Goal: Task Accomplishment & Management: Manage account settings

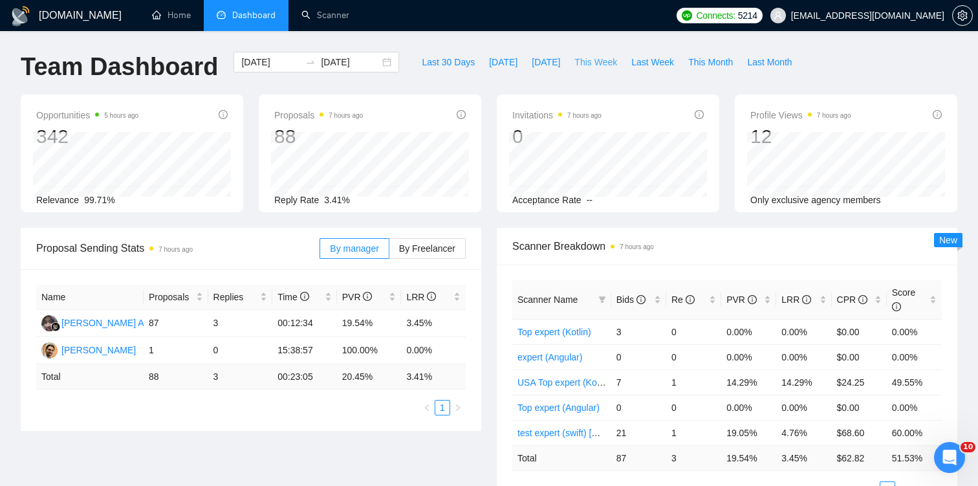
click at [609, 64] on span "This Week" at bounding box center [596, 62] width 43 height 14
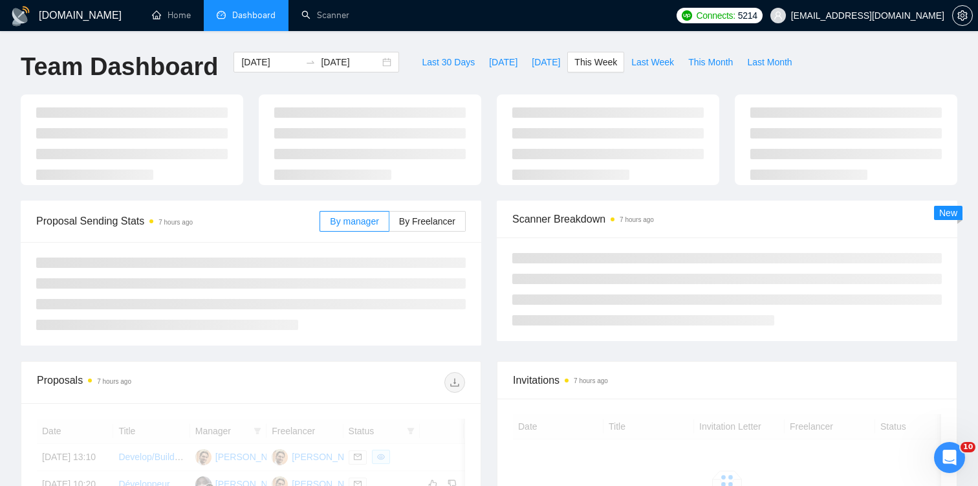
type input "[DATE]"
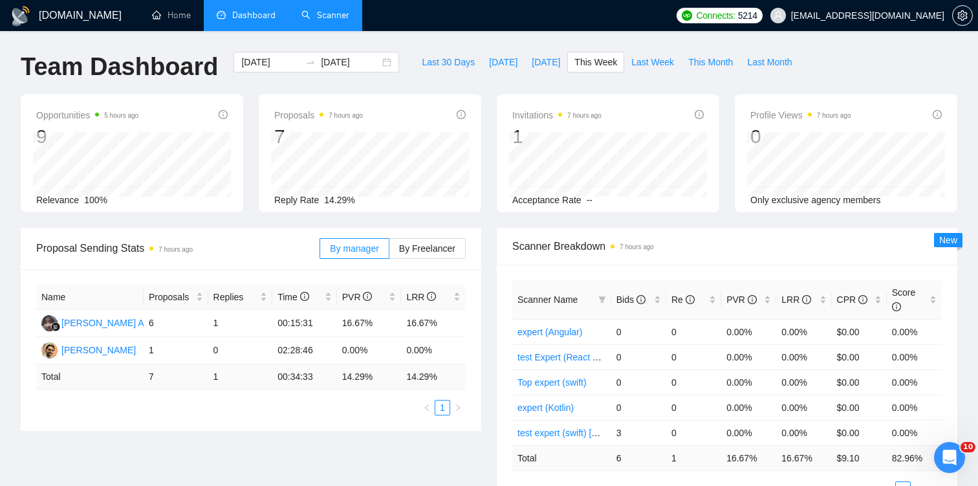
click at [325, 15] on link "Scanner" at bounding box center [326, 15] width 48 height 11
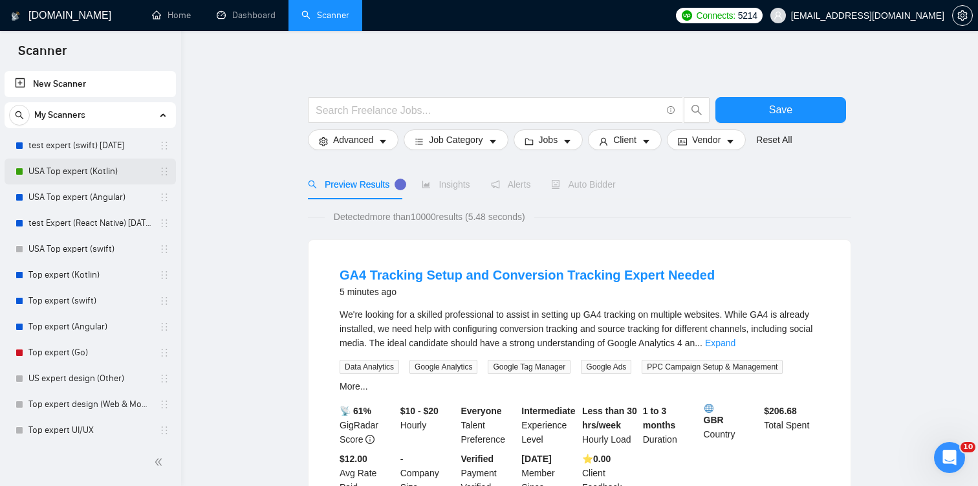
click at [98, 170] on link "USA Top expert (Kotlin)" at bounding box center [89, 172] width 123 height 26
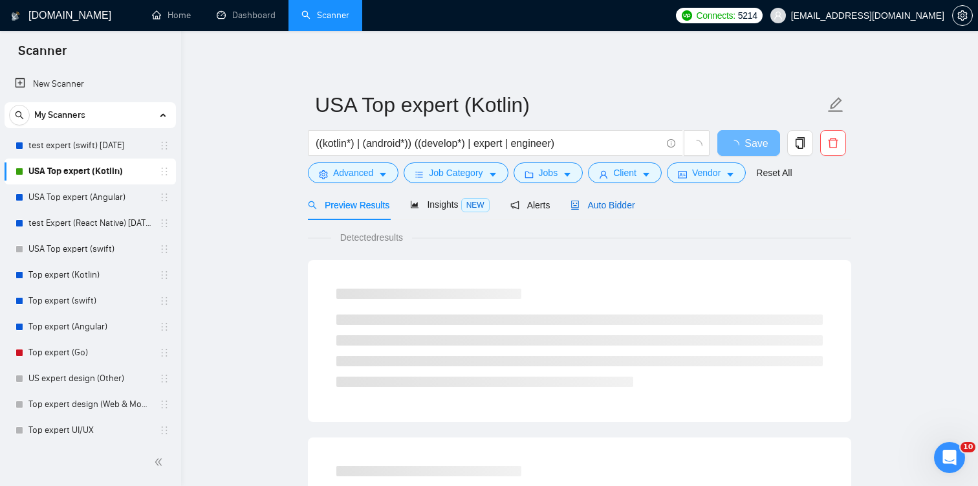
click at [609, 209] on span "Auto Bidder" at bounding box center [603, 205] width 64 height 10
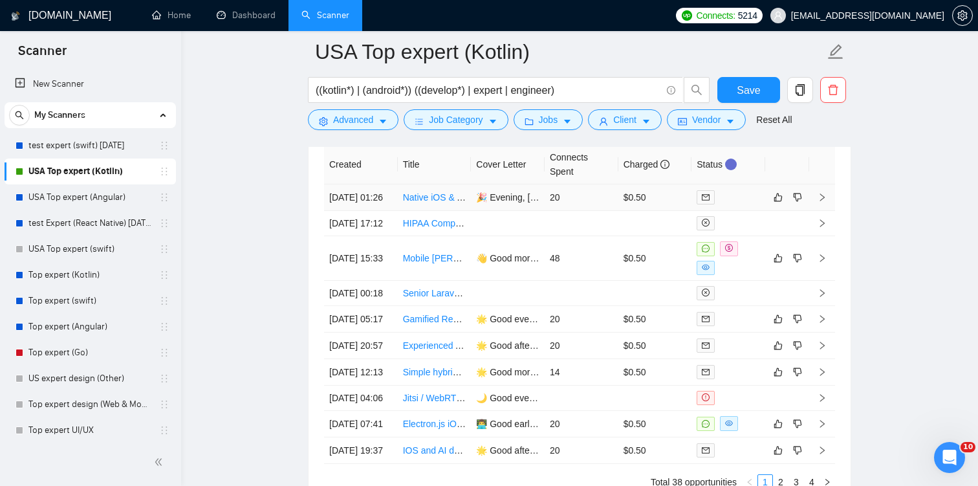
scroll to position [3287, 0]
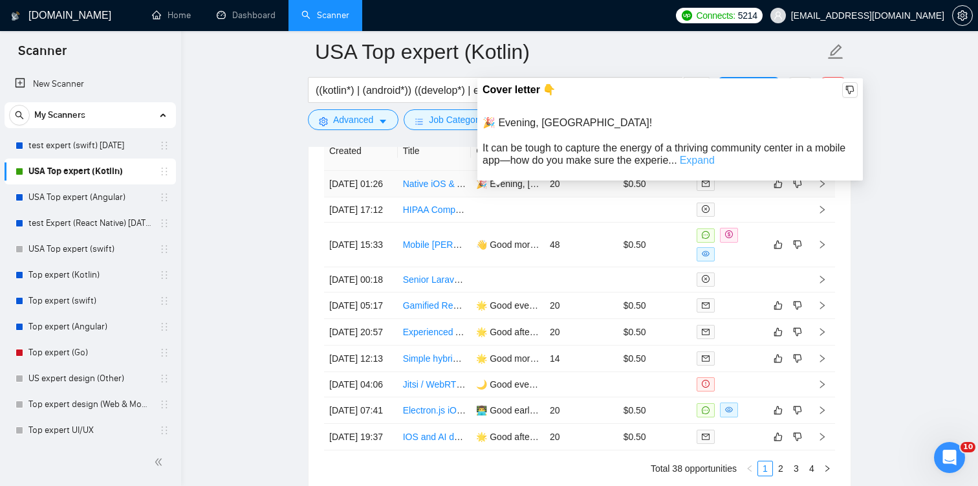
click at [691, 163] on link "Expand" at bounding box center [697, 160] width 35 height 11
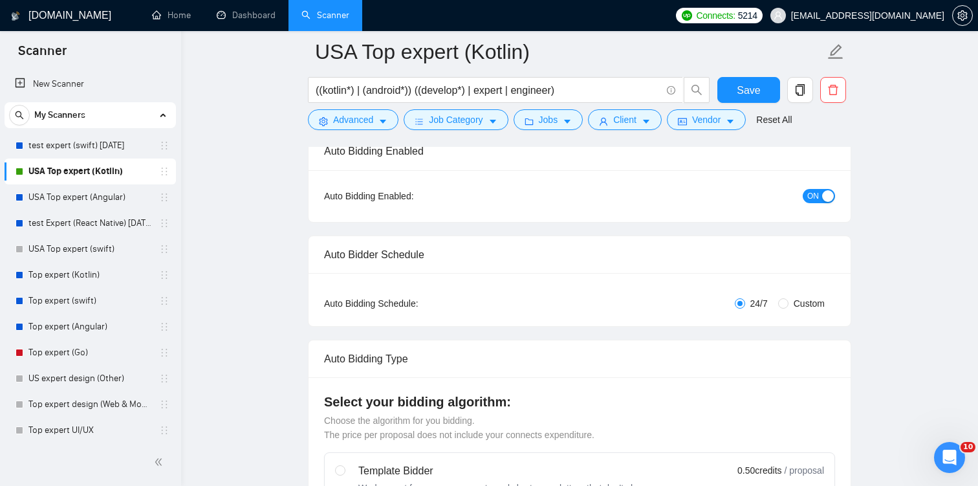
scroll to position [0, 0]
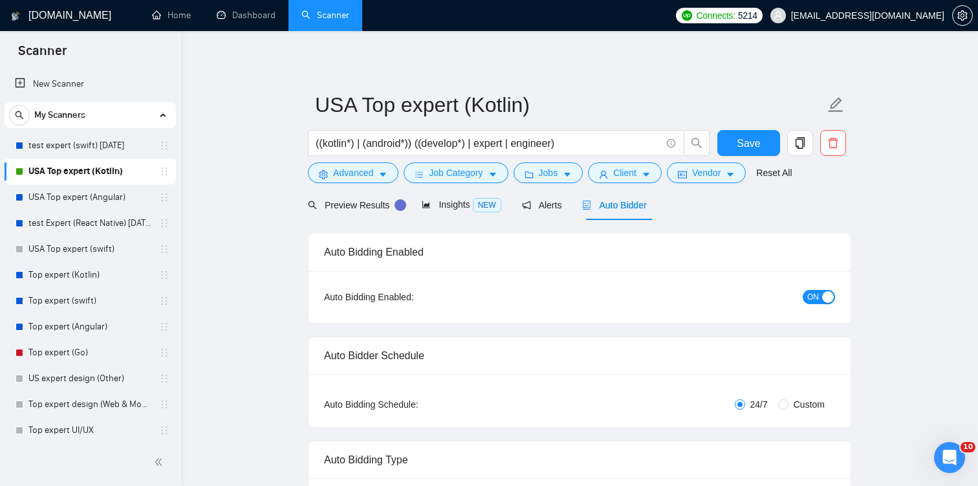
click at [813, 294] on span "ON" at bounding box center [814, 297] width 12 height 14
click at [745, 135] on span "Save" at bounding box center [748, 143] width 23 height 16
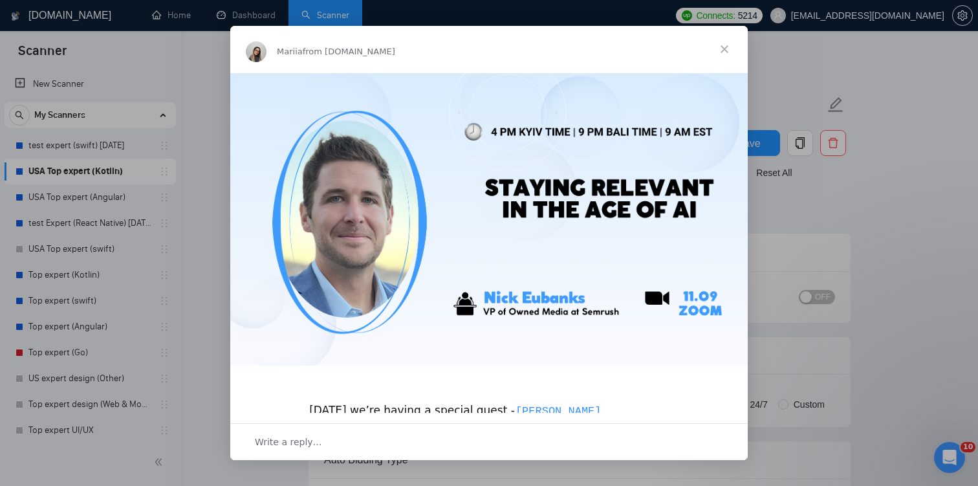
click at [724, 47] on span "Close" at bounding box center [724, 49] width 47 height 47
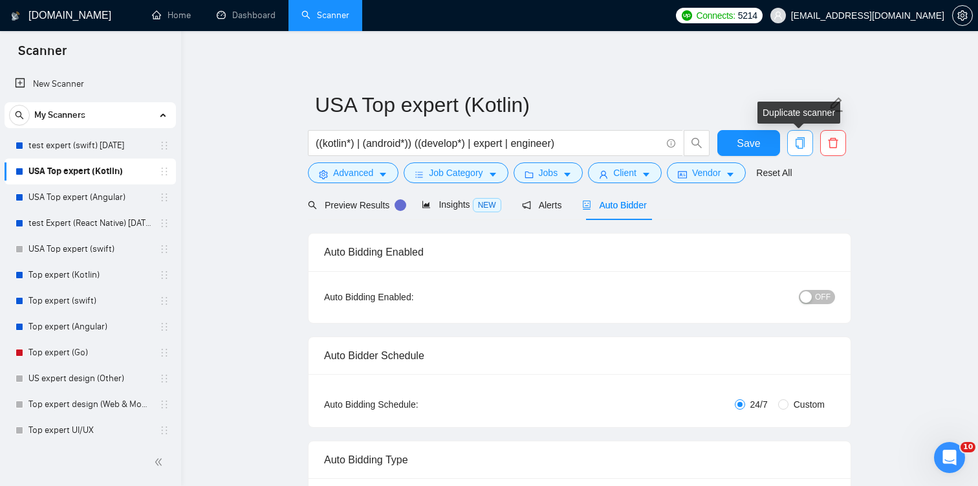
click at [796, 148] on icon "copy" at bounding box center [801, 143] width 12 height 12
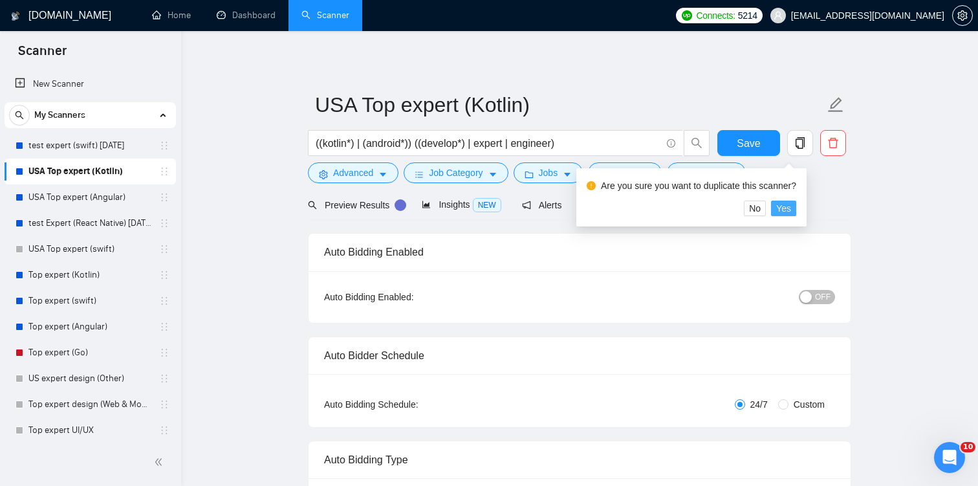
click at [790, 208] on span "Yes" at bounding box center [784, 208] width 15 height 14
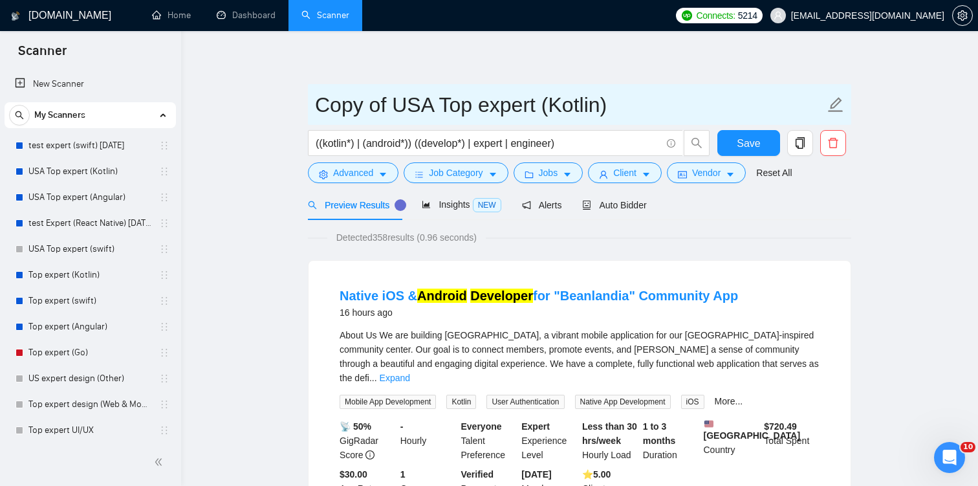
click at [390, 105] on input "Copy of USA Top expert (Kotlin)" at bounding box center [570, 105] width 510 height 32
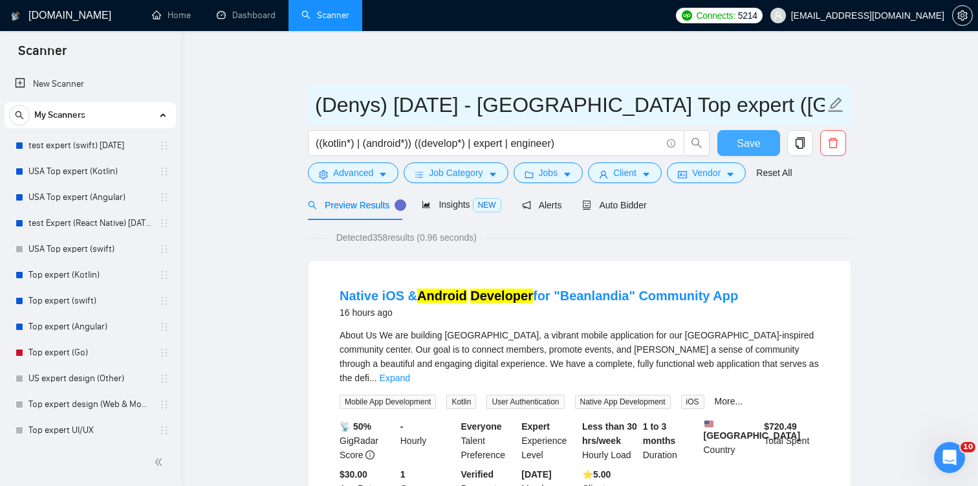
type input "(Denys) [DATE] - [GEOGRAPHIC_DATA] Top expert ([GEOGRAPHIC_DATA])"
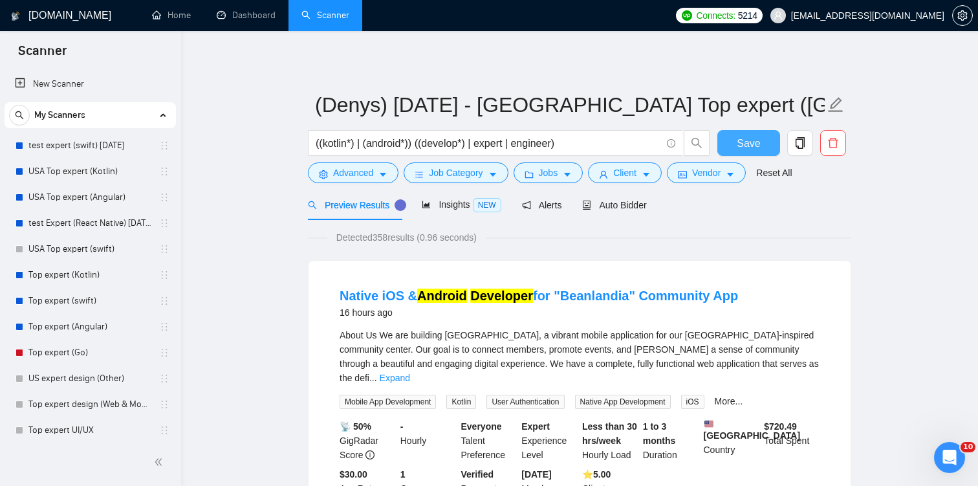
click at [757, 143] on span "Save" at bounding box center [748, 143] width 23 height 16
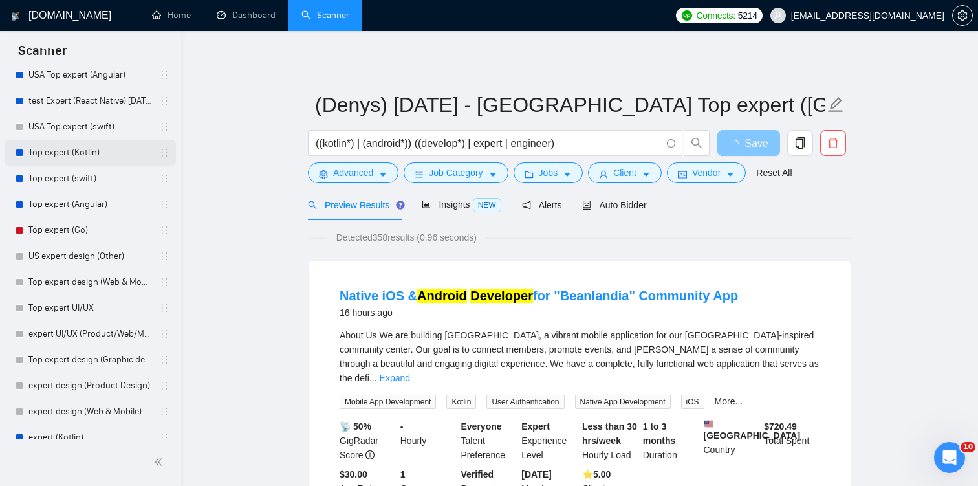
scroll to position [238, 0]
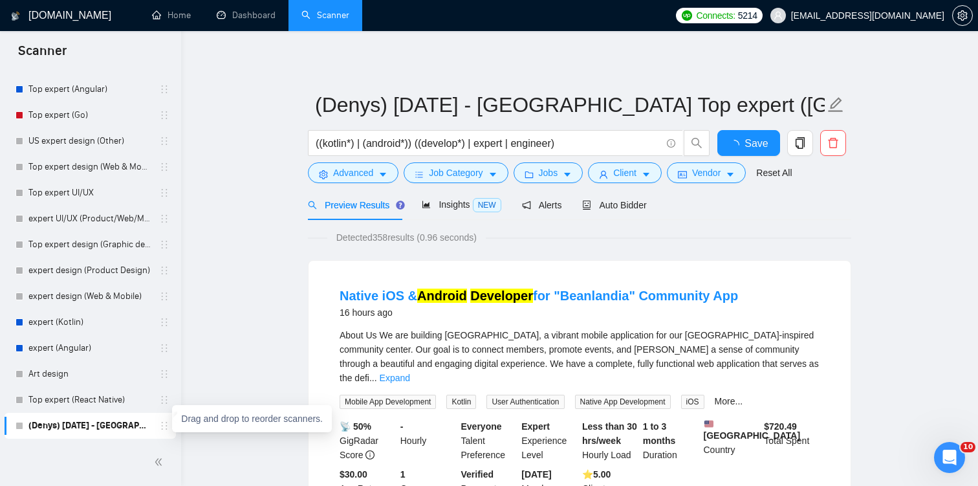
drag, startPoint x: 155, startPoint y: 426, endPoint x: 127, endPoint y: 104, distance: 322.8
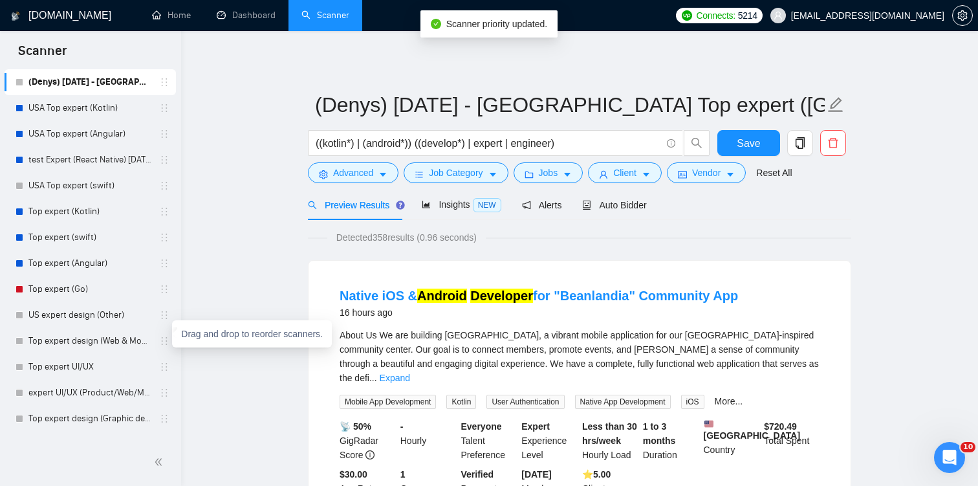
scroll to position [0, 0]
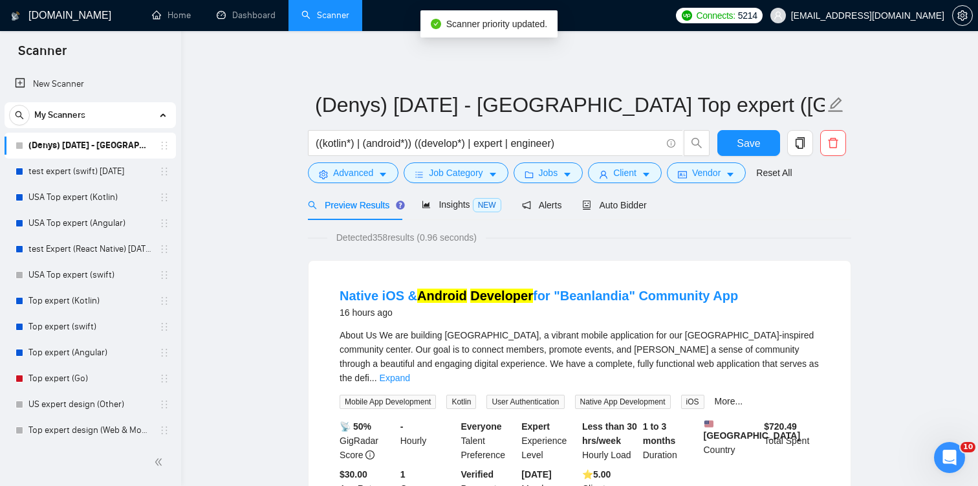
click at [644, 202] on span "Auto Bidder" at bounding box center [614, 205] width 64 height 10
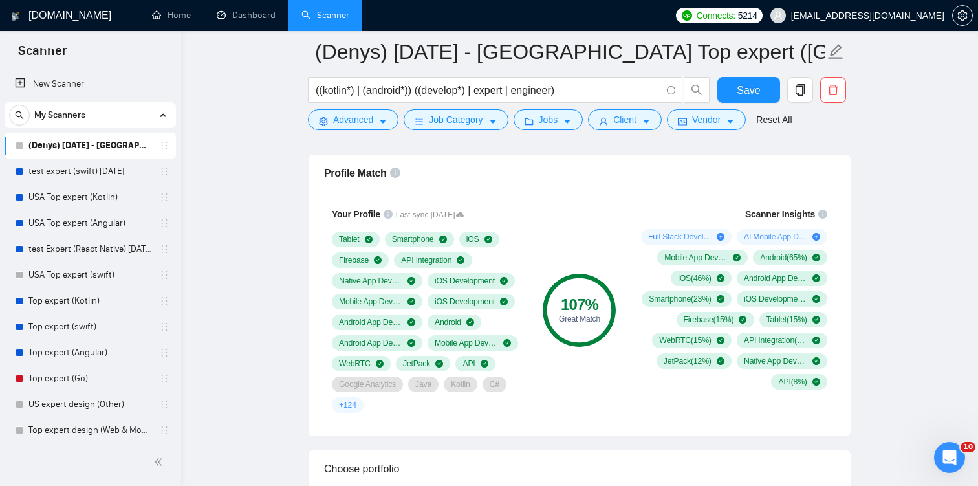
scroll to position [801, 0]
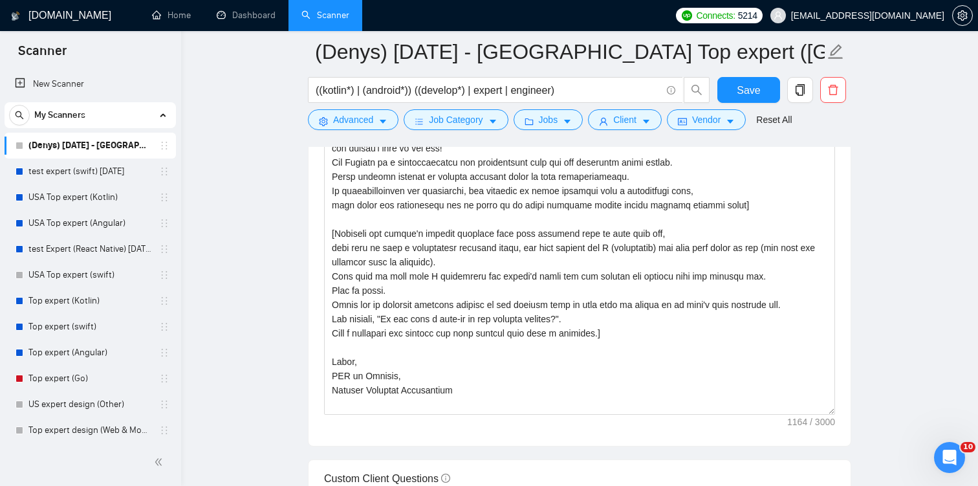
scroll to position [1486, 0]
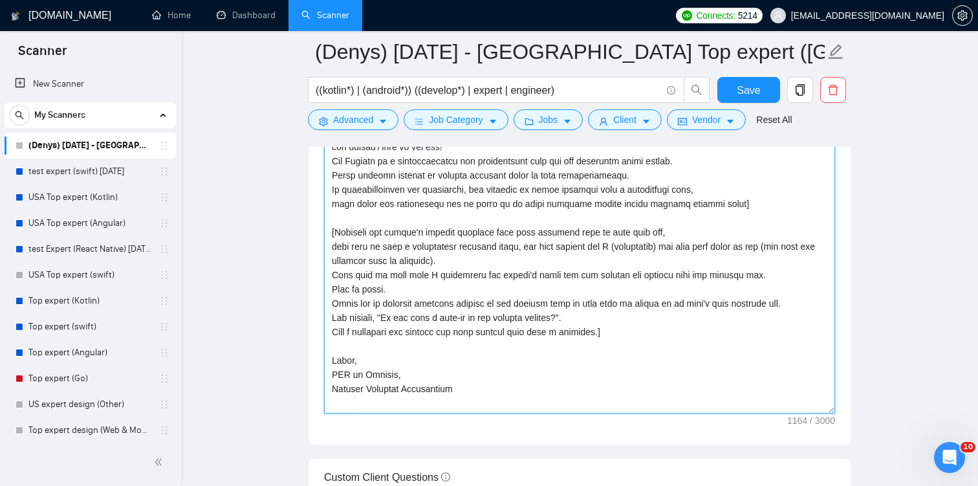
click at [681, 382] on textarea "Cover letter template:" at bounding box center [579, 267] width 511 height 291
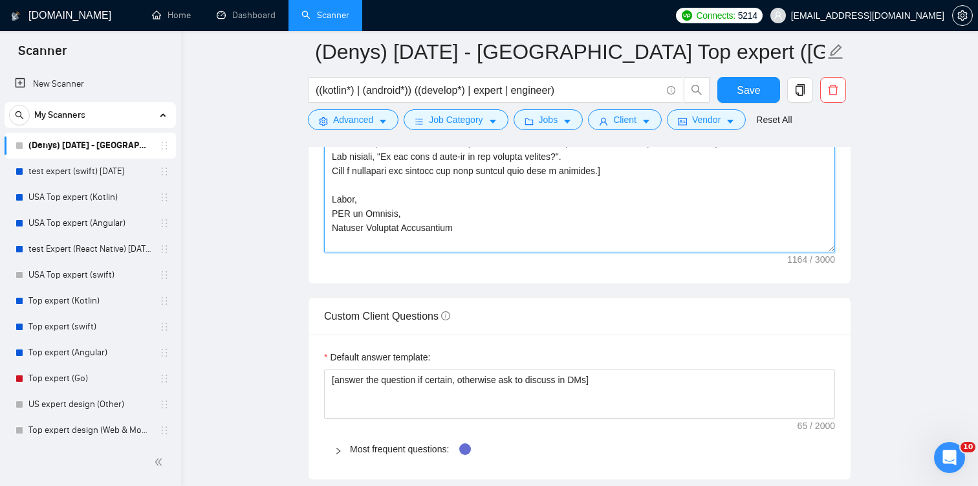
scroll to position [1552, 0]
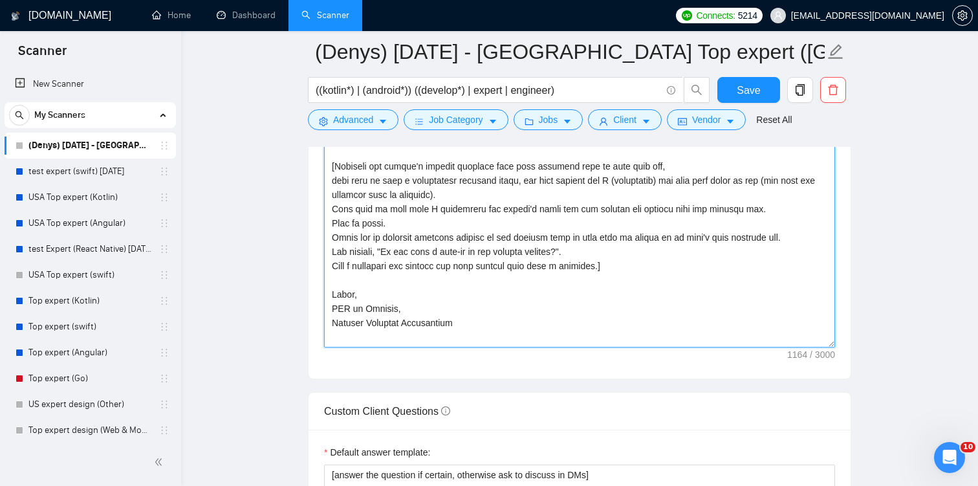
click at [641, 307] on textarea "Cover letter template:" at bounding box center [579, 201] width 511 height 291
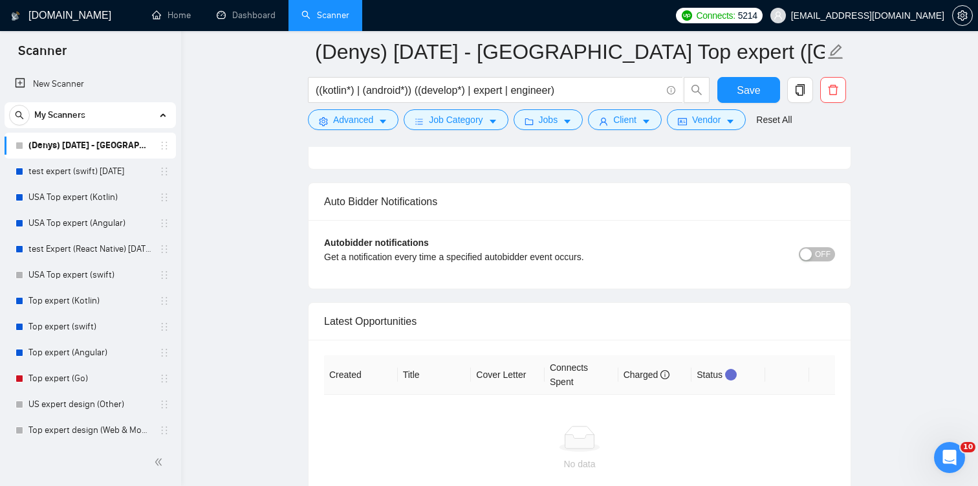
scroll to position [3196, 0]
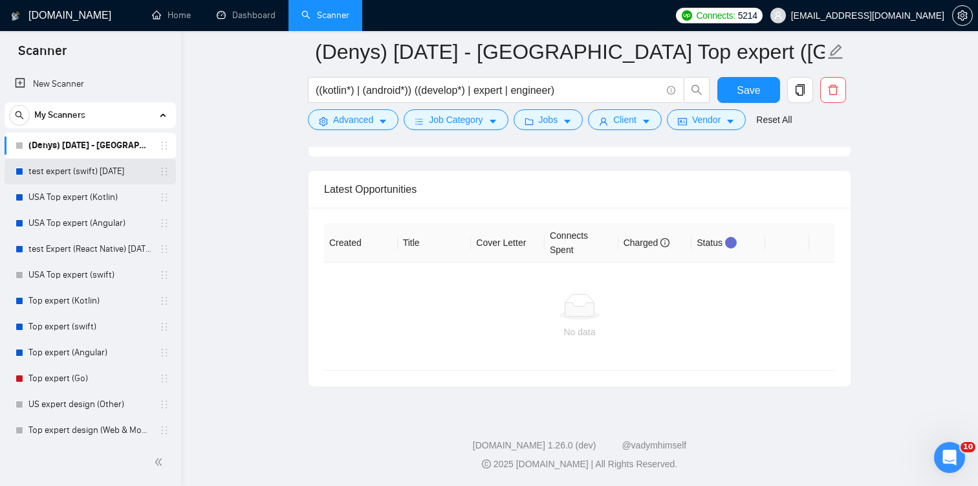
click at [60, 169] on link "test expert (swift) [DATE]" at bounding box center [89, 172] width 123 height 26
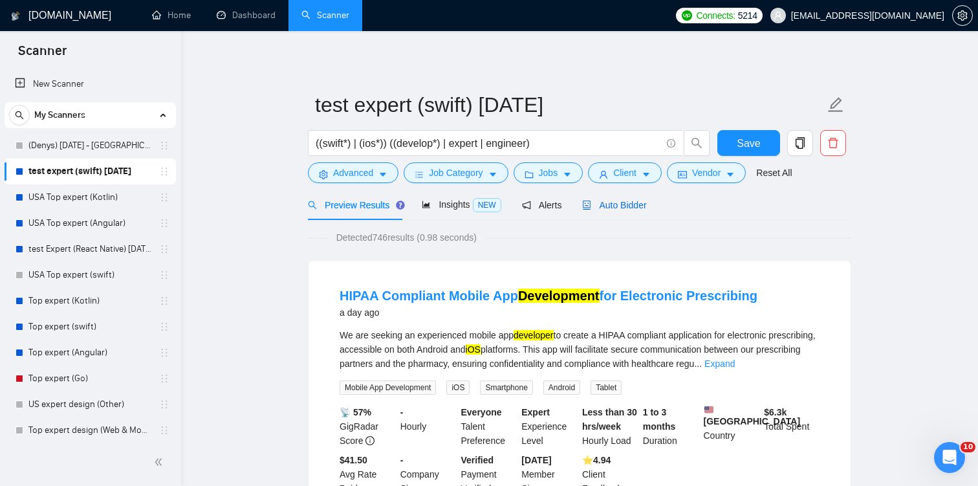
click at [589, 210] on div "Auto Bidder" at bounding box center [614, 205] width 64 height 14
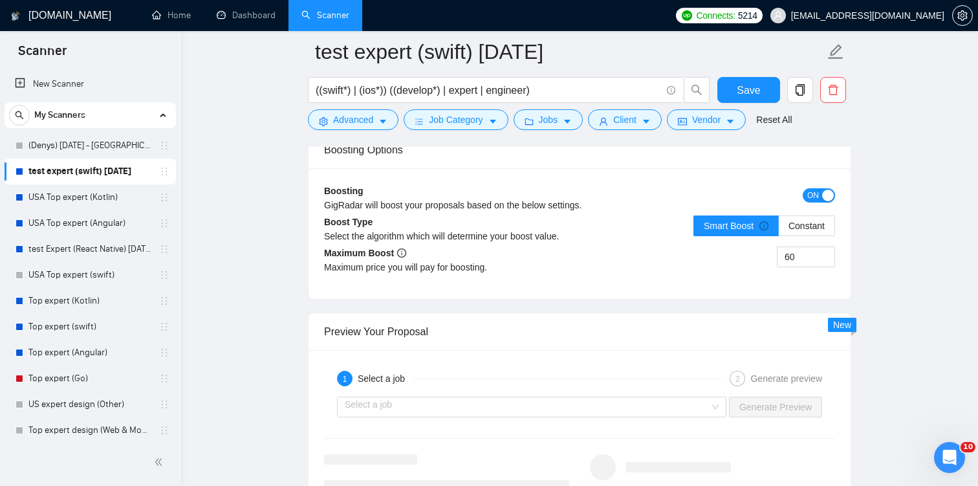
scroll to position [2402, 0]
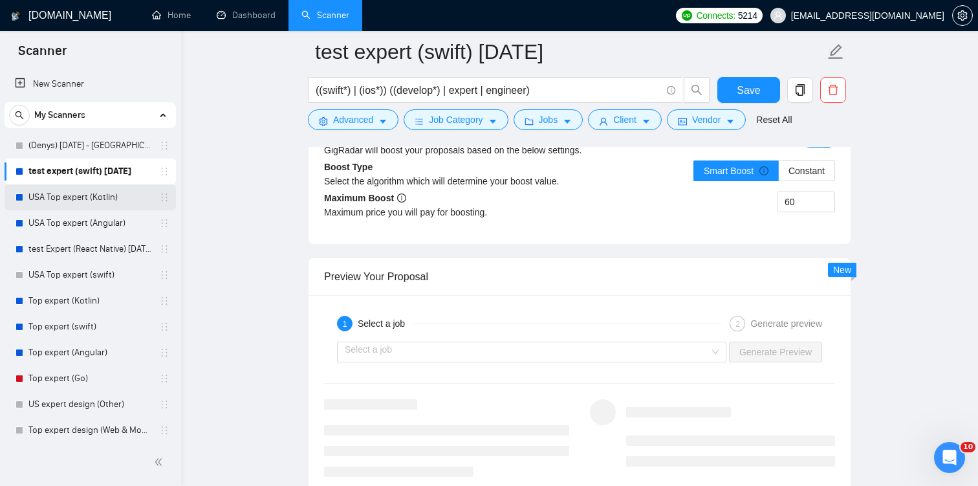
click at [100, 192] on link "USA Top expert (Kotlin)" at bounding box center [89, 197] width 123 height 26
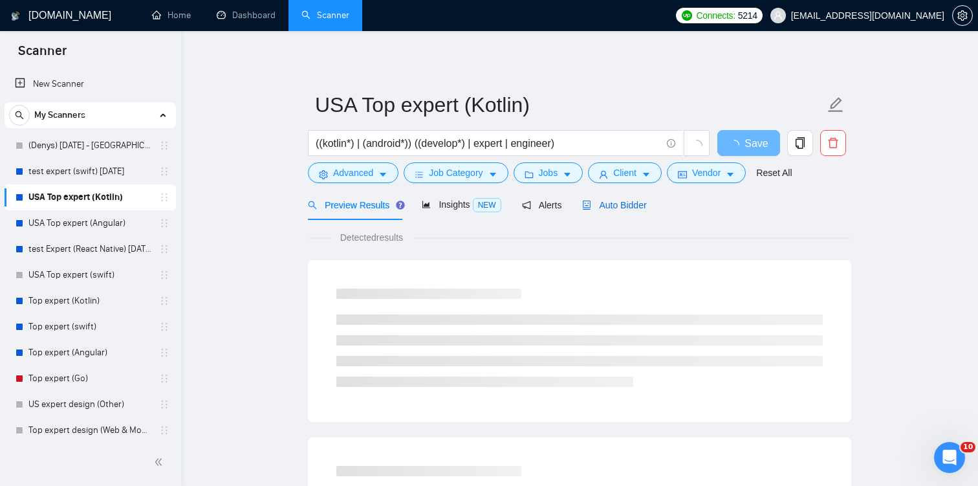
click at [623, 208] on span "Auto Bidder" at bounding box center [614, 205] width 64 height 10
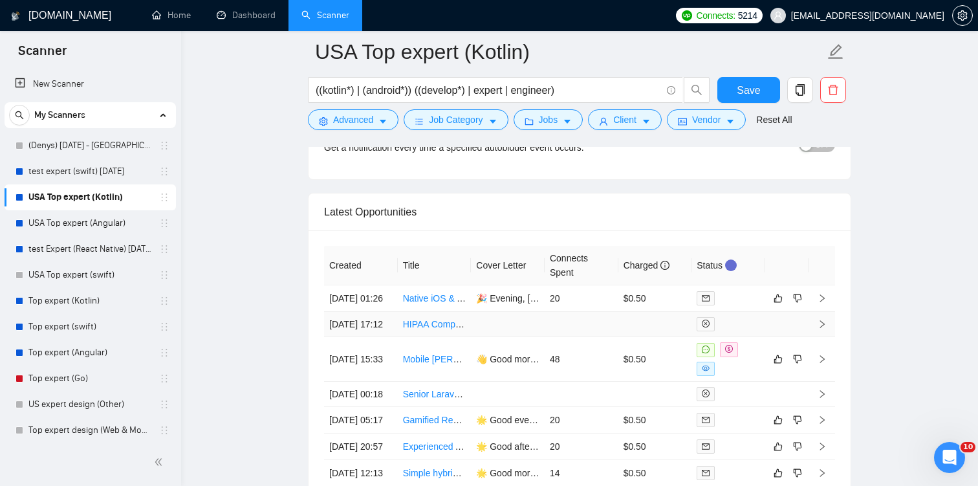
scroll to position [3127, 0]
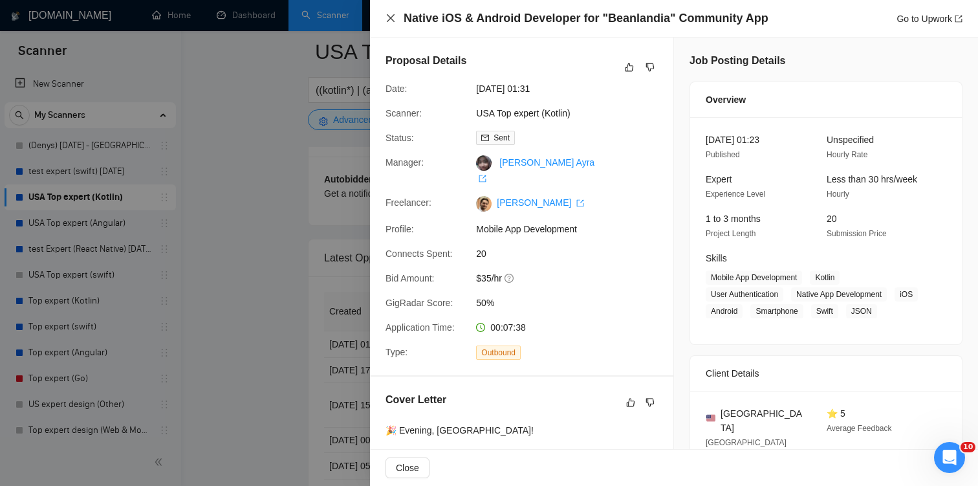
click at [390, 19] on icon "close" at bounding box center [391, 18] width 8 height 8
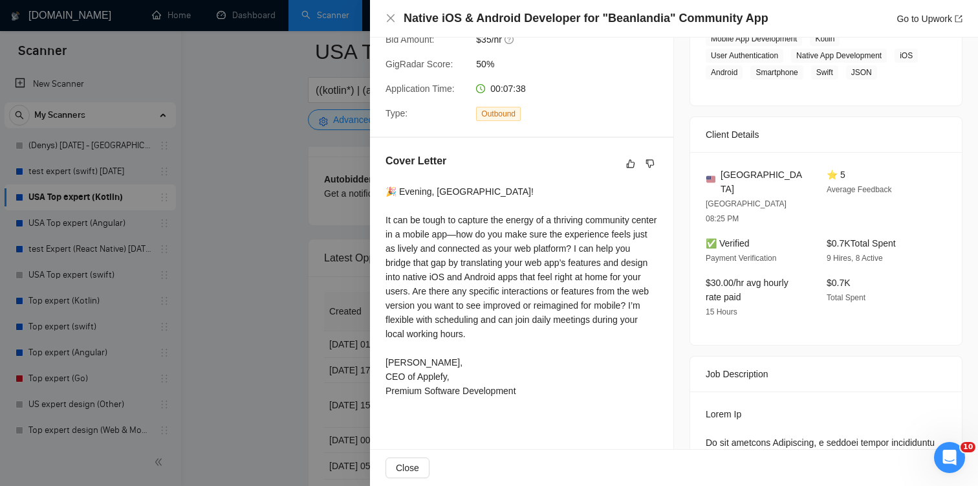
scroll to position [256, 0]
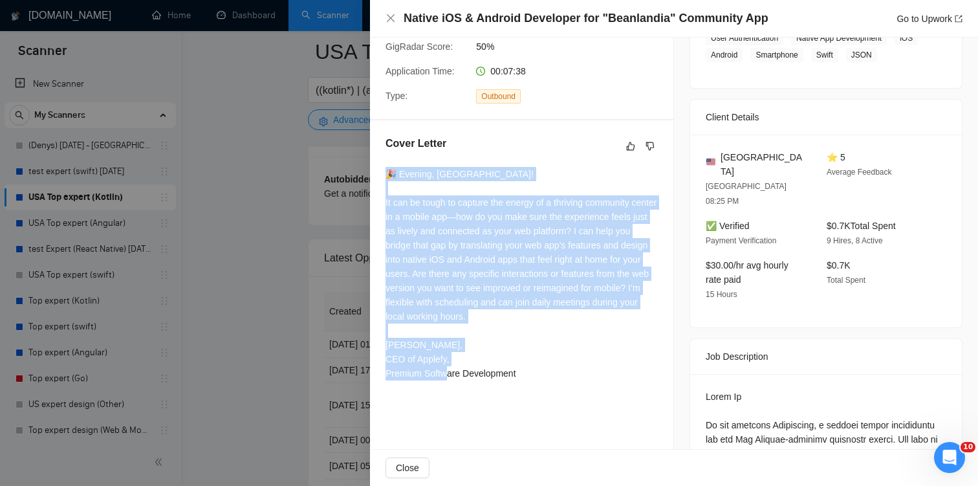
drag, startPoint x: 387, startPoint y: 158, endPoint x: 553, endPoint y: 356, distance: 258.2
click at [553, 356] on div "🎉 Evening, [GEOGRAPHIC_DATA]! It can be tough to capture the energy of a thrivi…" at bounding box center [522, 274] width 272 height 214
copy div "🎉 Evening, [GEOGRAPHIC_DATA]! It can be tough to capture the energy of a thrivi…"
click at [553, 356] on div "🎉 Evening, [GEOGRAPHIC_DATA]! It can be tough to capture the energy of a thrivi…" at bounding box center [522, 274] width 272 height 214
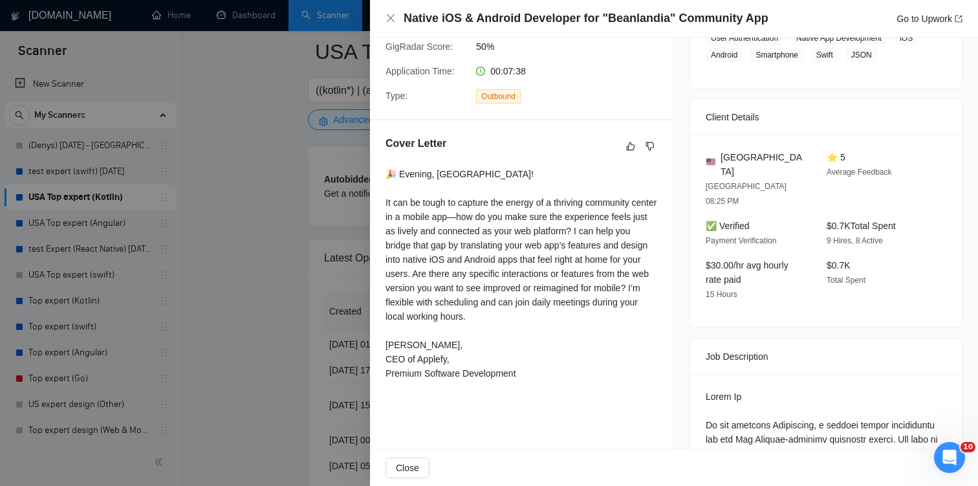
click at [582, 351] on div "🎉 Evening, [GEOGRAPHIC_DATA]! It can be tough to capture the energy of a thrivi…" at bounding box center [522, 274] width 272 height 214
click at [569, 335] on div "🎉 Evening, [GEOGRAPHIC_DATA]! It can be tough to capture the energy of a thrivi…" at bounding box center [522, 274] width 272 height 214
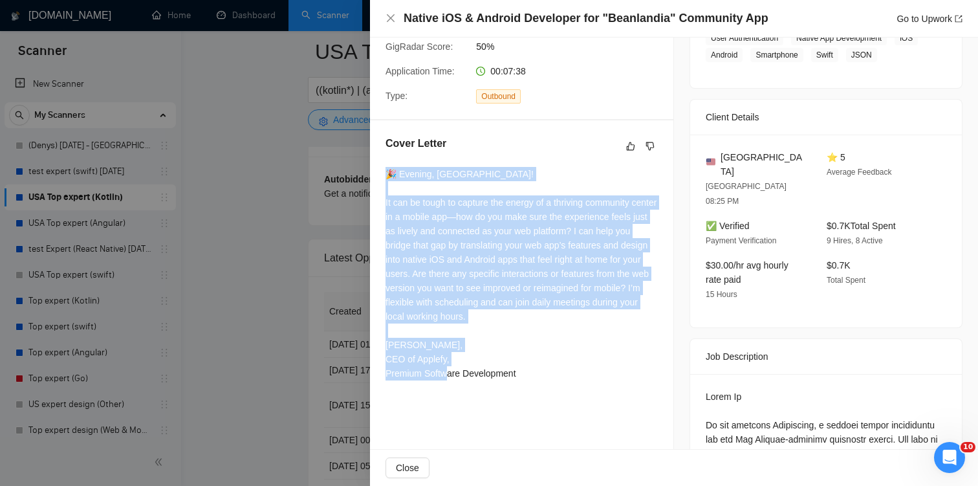
drag, startPoint x: 388, startPoint y: 162, endPoint x: 536, endPoint y: 355, distance: 243.1
click at [536, 355] on div "🎉 Evening, [GEOGRAPHIC_DATA]! It can be tough to capture the energy of a thrivi…" at bounding box center [522, 274] width 272 height 214
copy div "🎉 Evening, [GEOGRAPHIC_DATA]! It can be tough to capture the energy of a thrivi…"
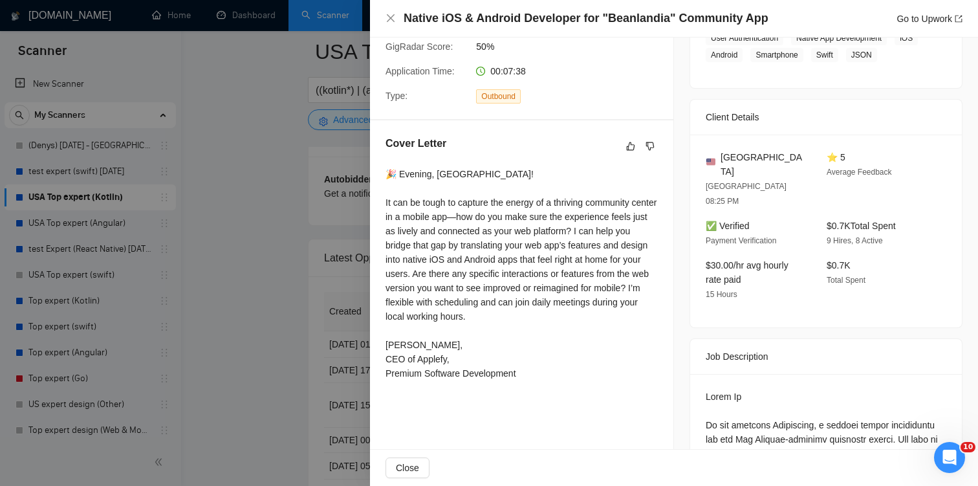
click at [259, 146] on div at bounding box center [489, 243] width 978 height 486
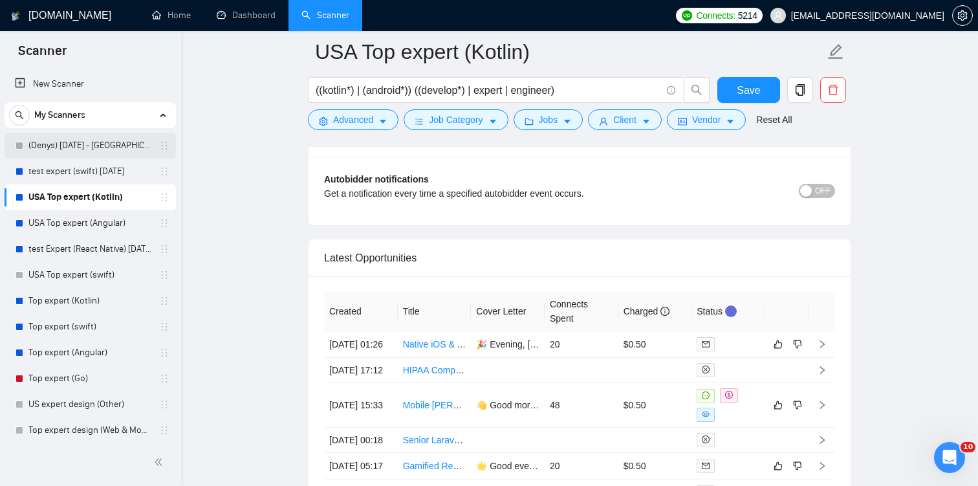
click at [159, 146] on icon "holder" at bounding box center [164, 145] width 10 height 10
click at [116, 147] on link "(Denys) [DATE] - [GEOGRAPHIC_DATA] Top expert ([GEOGRAPHIC_DATA])" at bounding box center [89, 146] width 123 height 26
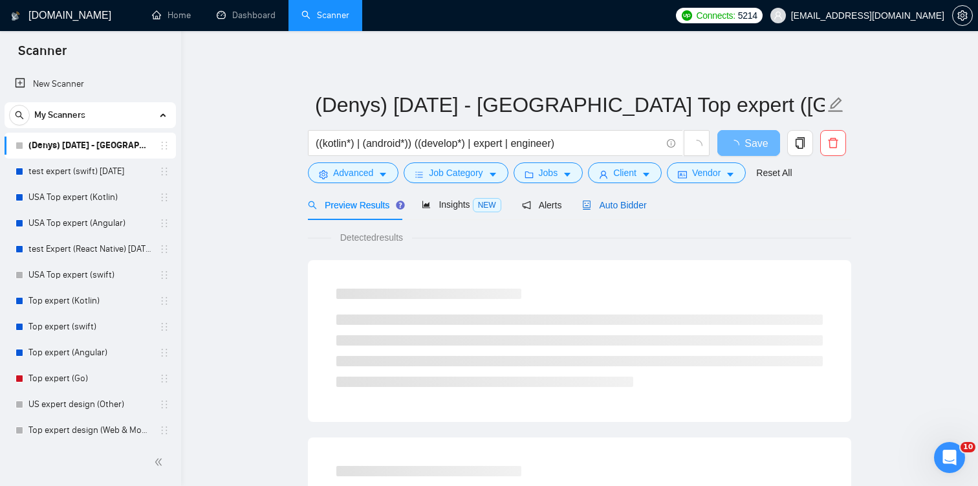
click at [589, 200] on span "Auto Bidder" at bounding box center [614, 205] width 64 height 10
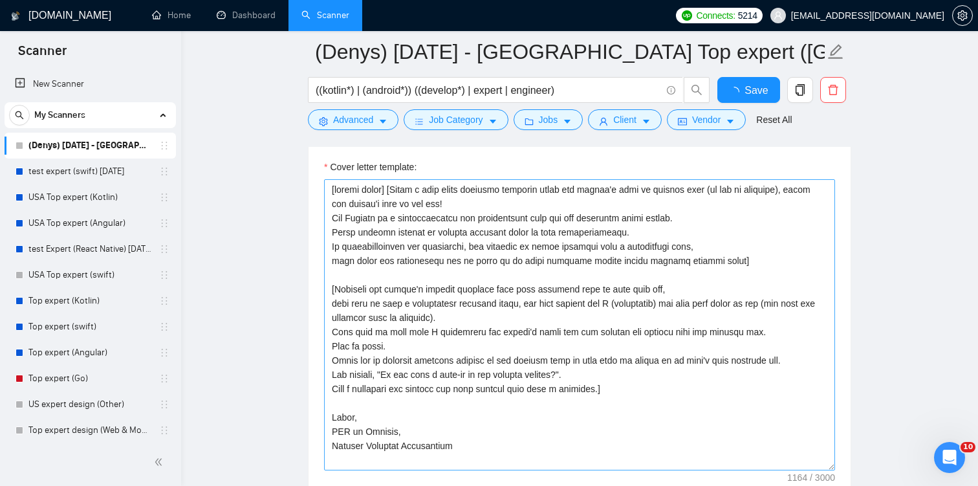
scroll to position [1503, 0]
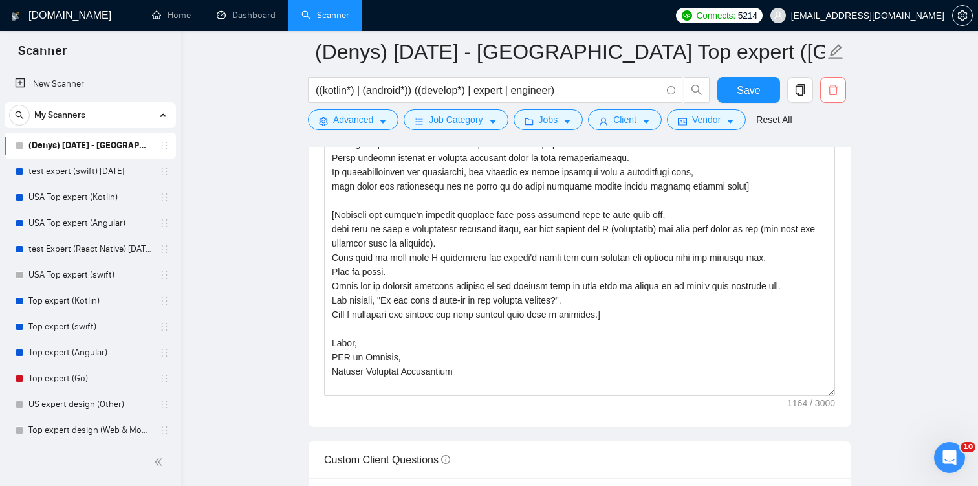
click at [833, 93] on icon "delete" at bounding box center [834, 90] width 12 height 12
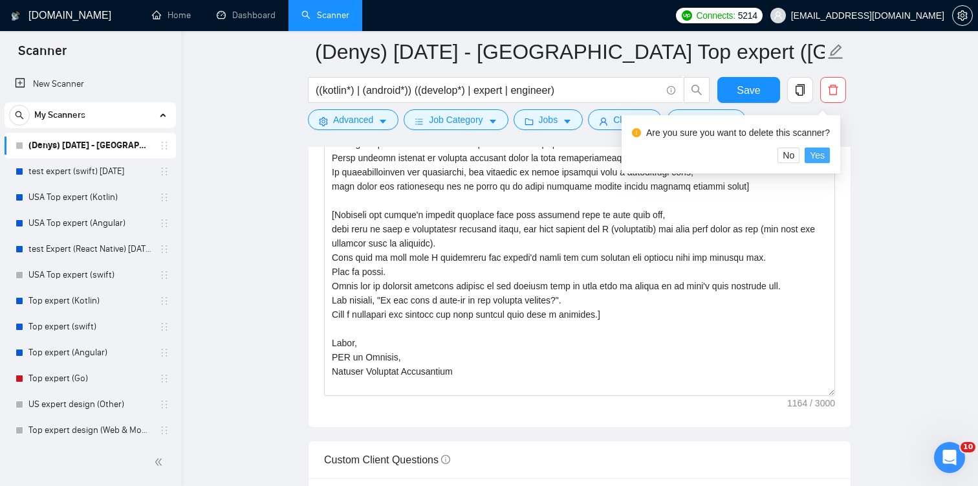
click at [825, 160] on span "Yes" at bounding box center [817, 155] width 15 height 14
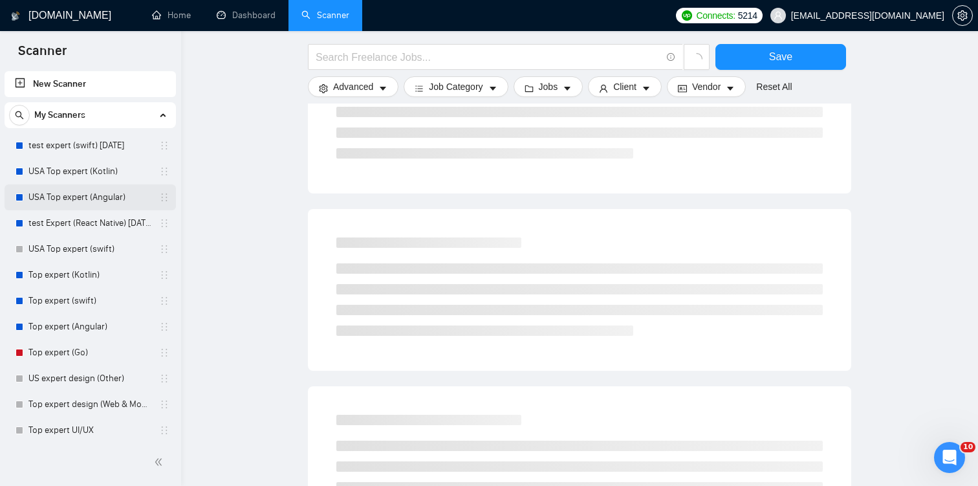
scroll to position [256, 0]
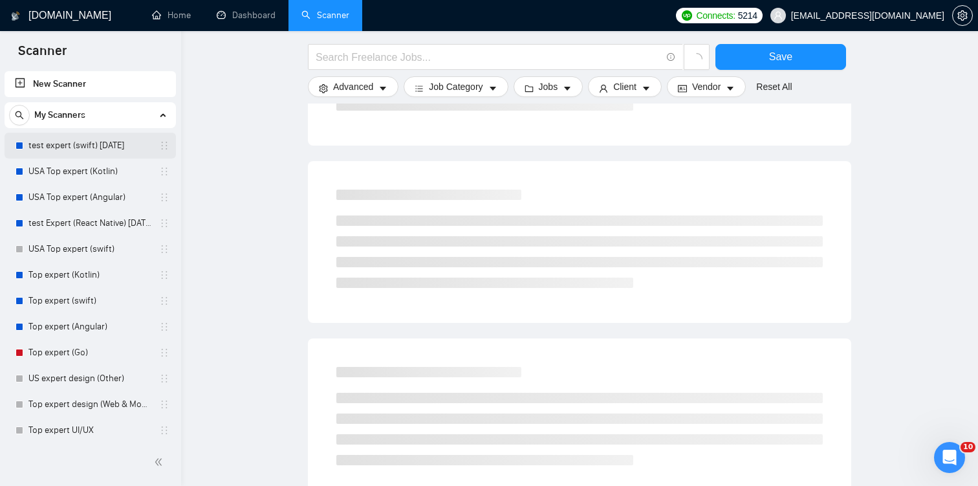
click at [71, 153] on link "test expert (swift) [DATE]" at bounding box center [89, 146] width 123 height 26
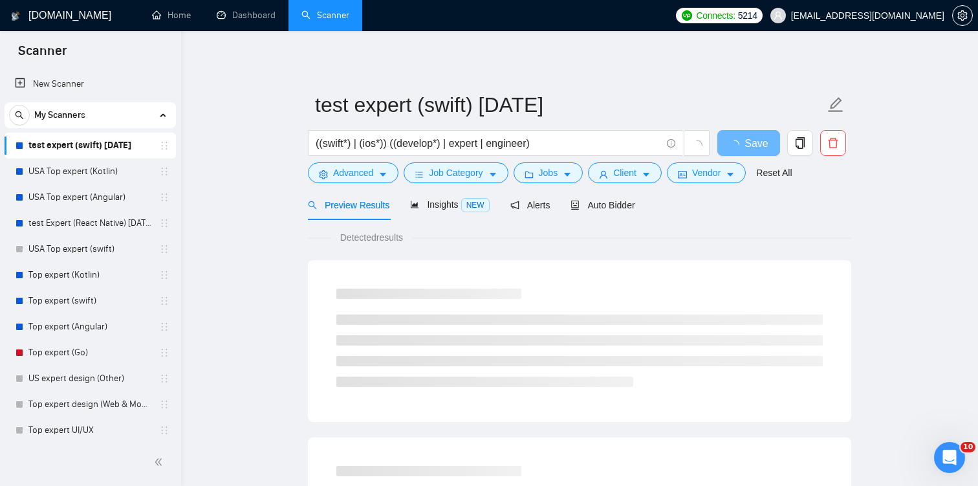
scroll to position [43, 0]
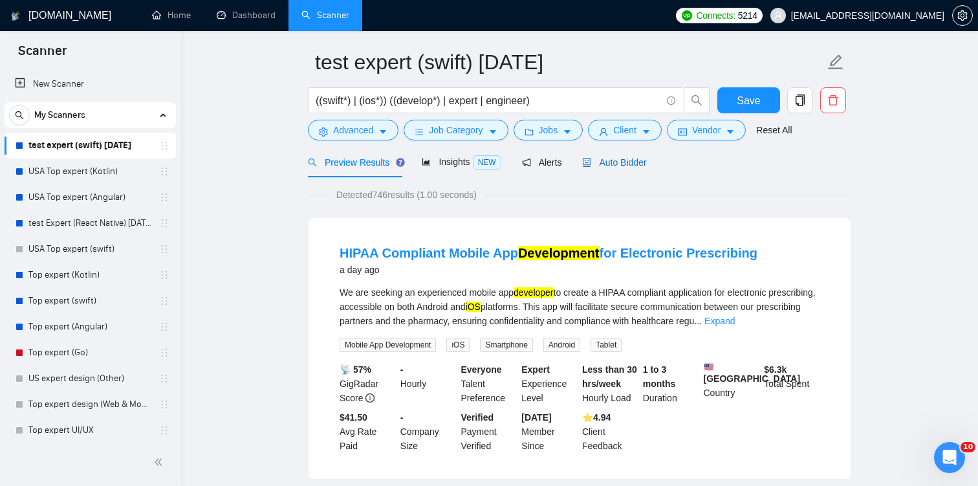
click at [636, 169] on div "Auto Bidder" at bounding box center [614, 162] width 64 height 14
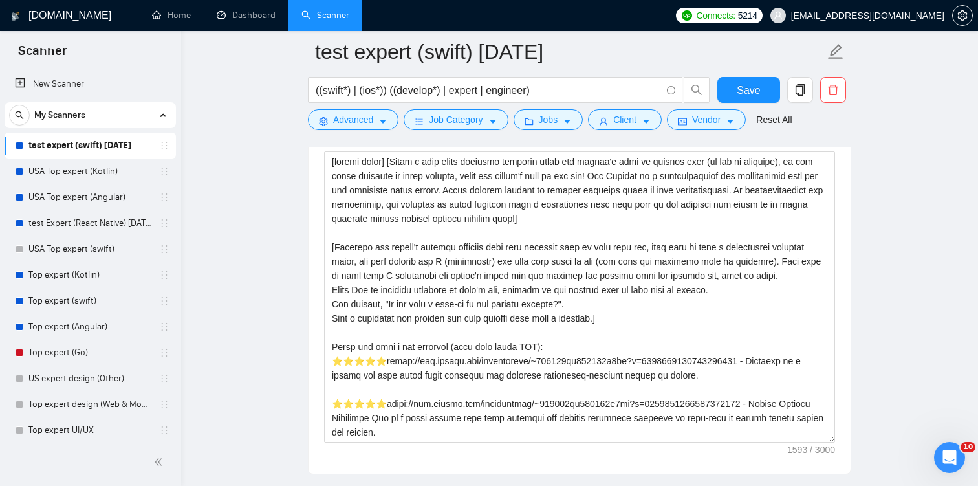
scroll to position [1468, 0]
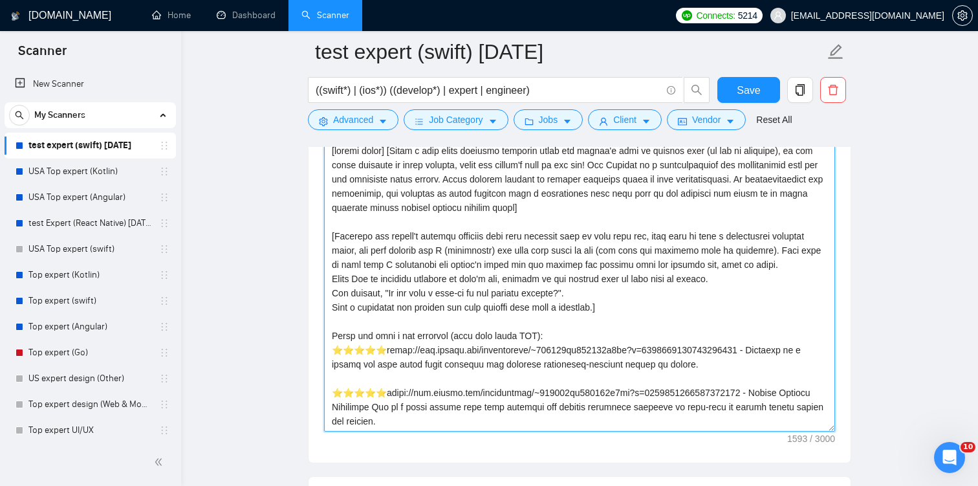
click at [630, 300] on textarea "Cover letter template:" at bounding box center [579, 285] width 511 height 291
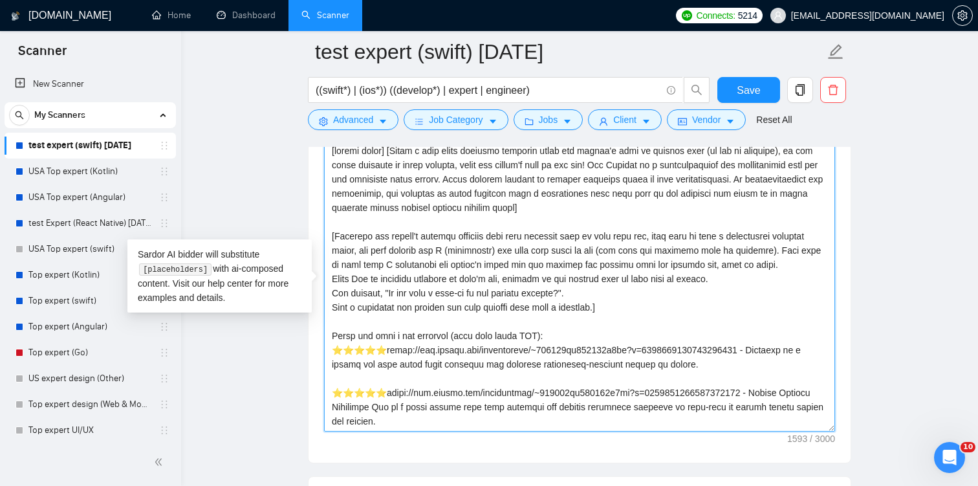
paste textarea "Start with a short, warm greeting using the client’s name or company if availab…"
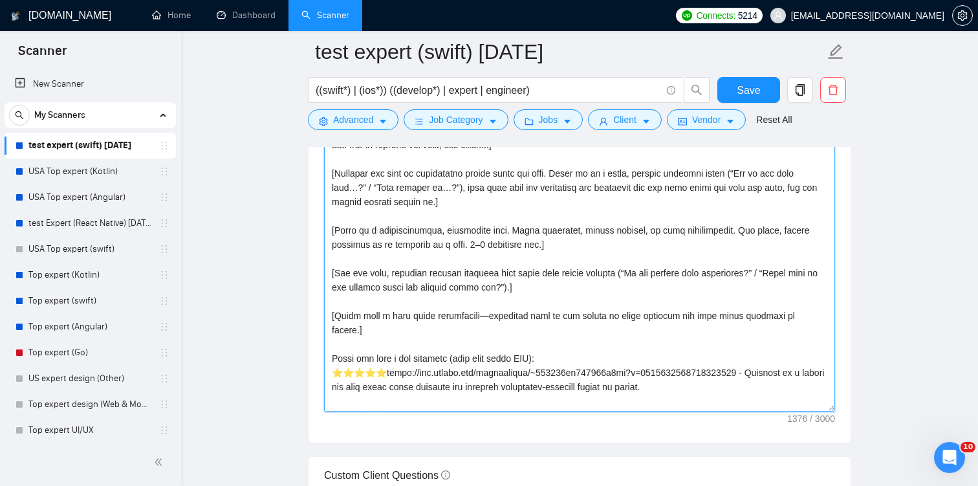
scroll to position [1487, 0]
type textarea "[loremi dolor] [Sitam cons a elits, doei temporin utlab etd magnaa’e admi ve qu…"
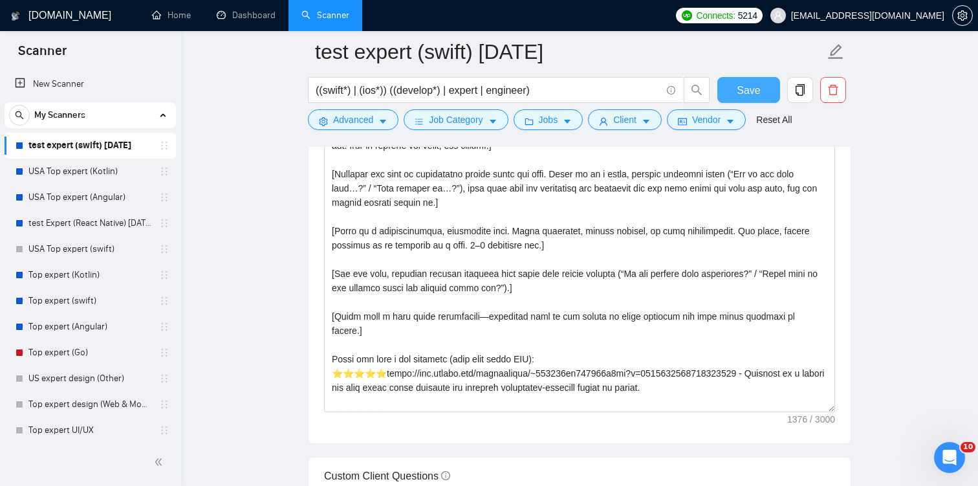
click at [753, 88] on span "Save" at bounding box center [748, 90] width 23 height 16
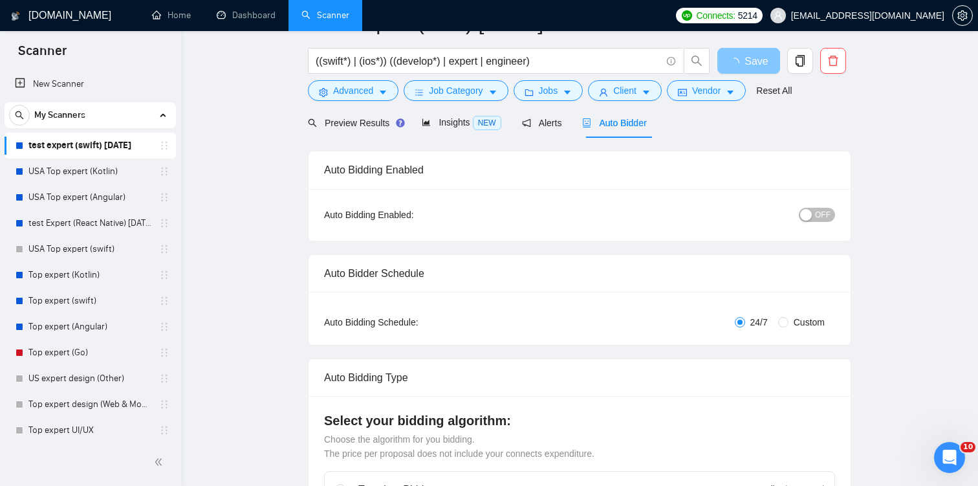
scroll to position [0, 0]
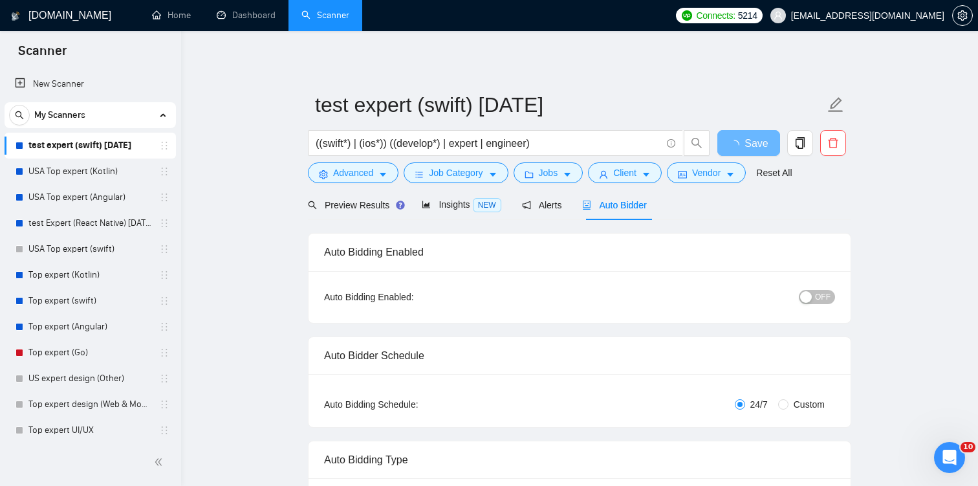
click at [812, 294] on button "OFF" at bounding box center [817, 297] width 36 height 14
click at [819, 300] on span "OFF" at bounding box center [823, 297] width 16 height 14
click at [736, 141] on button "Save" at bounding box center [749, 143] width 63 height 26
click at [94, 169] on link "USA Top expert (Kotlin)" at bounding box center [89, 172] width 123 height 26
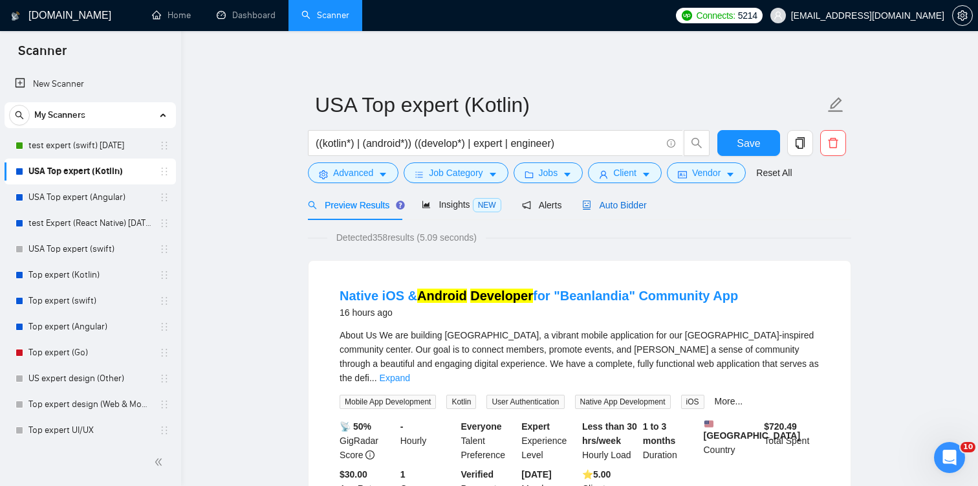
click at [591, 203] on icon "robot" at bounding box center [586, 205] width 9 height 9
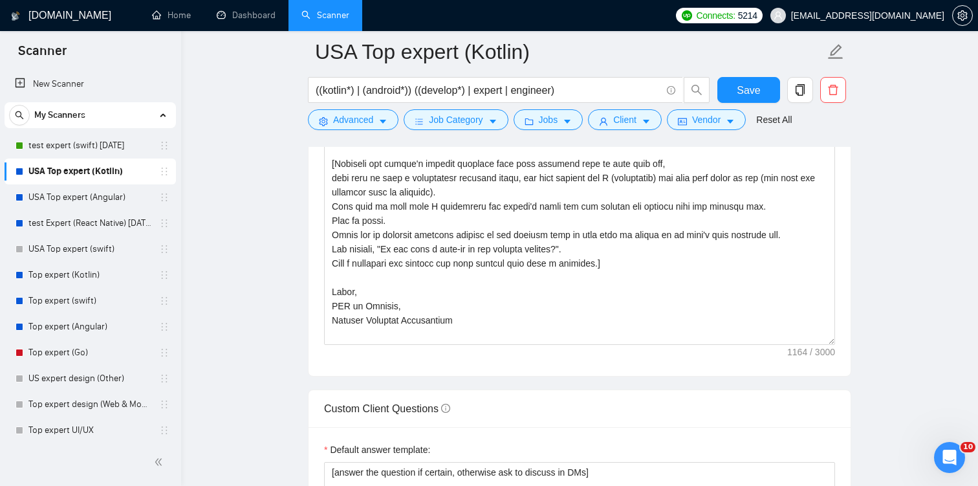
scroll to position [1578, 0]
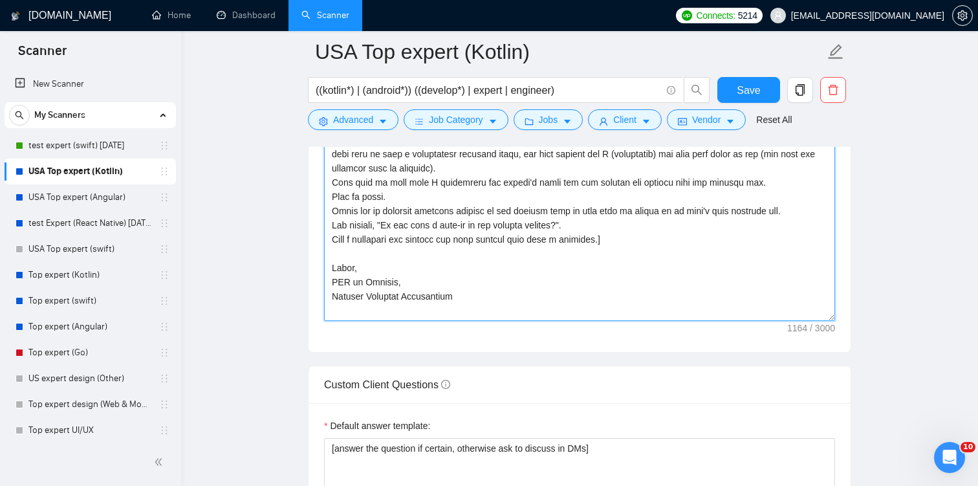
click at [333, 266] on textarea "Cover letter template:" at bounding box center [579, 175] width 511 height 291
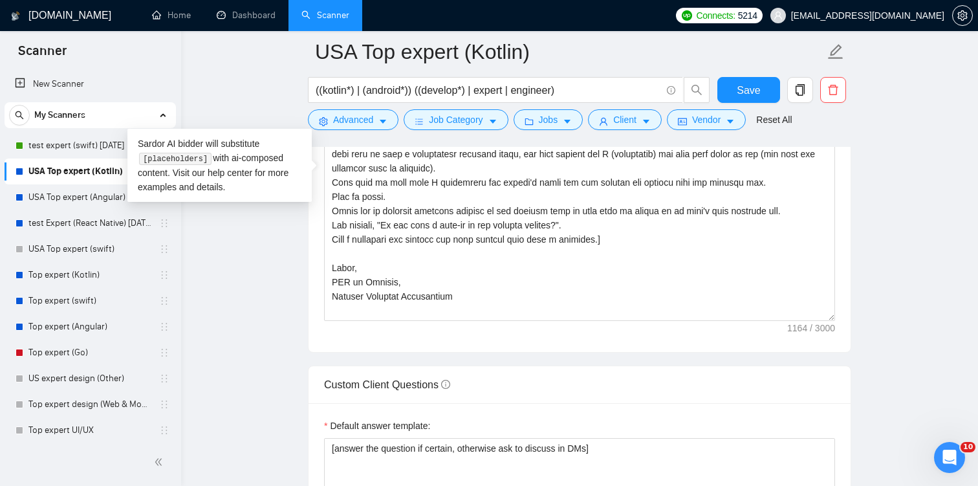
click at [211, 276] on main "USA Top expert (Kotlin) ((kotlin*) | (android*)) ((develop*) | expert | enginee…" at bounding box center [580, 337] width 756 height 3728
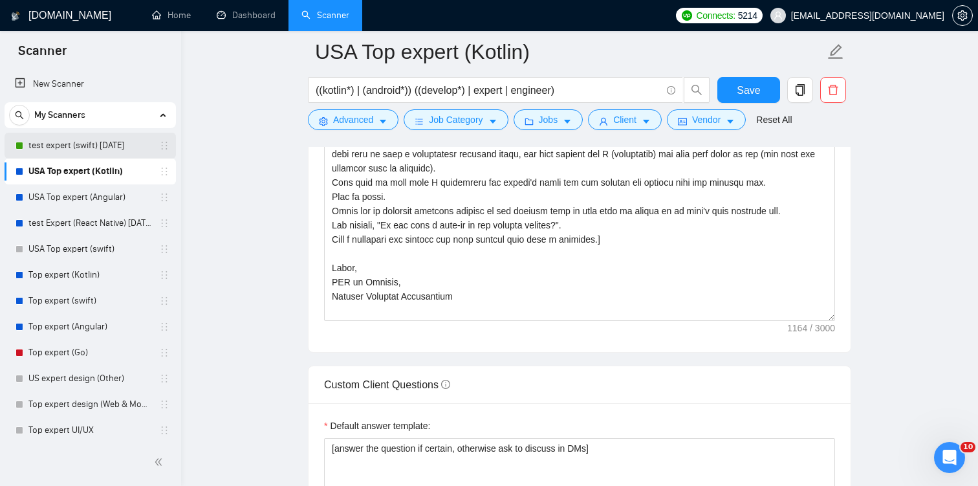
click at [89, 146] on link "test expert (swift) [DATE]" at bounding box center [89, 146] width 123 height 26
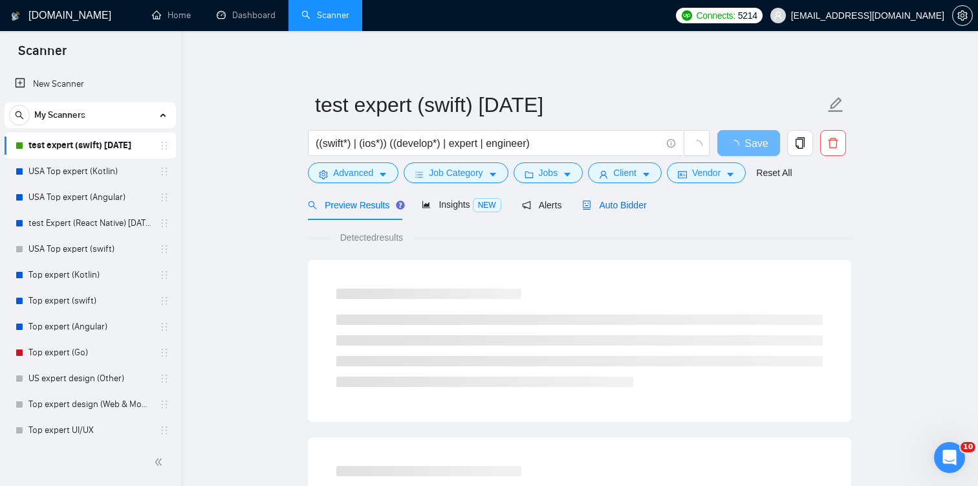
click at [613, 207] on span "Auto Bidder" at bounding box center [614, 205] width 64 height 10
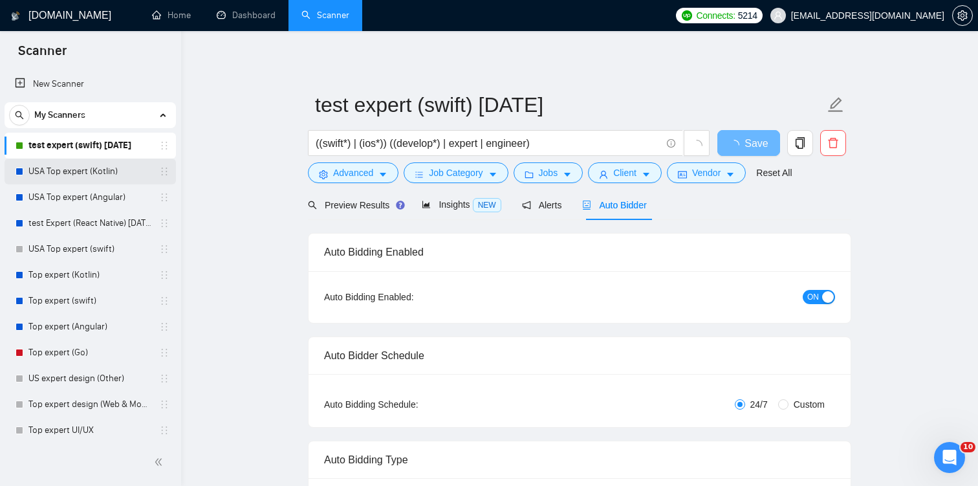
click at [103, 175] on link "USA Top expert (Kotlin)" at bounding box center [89, 172] width 123 height 26
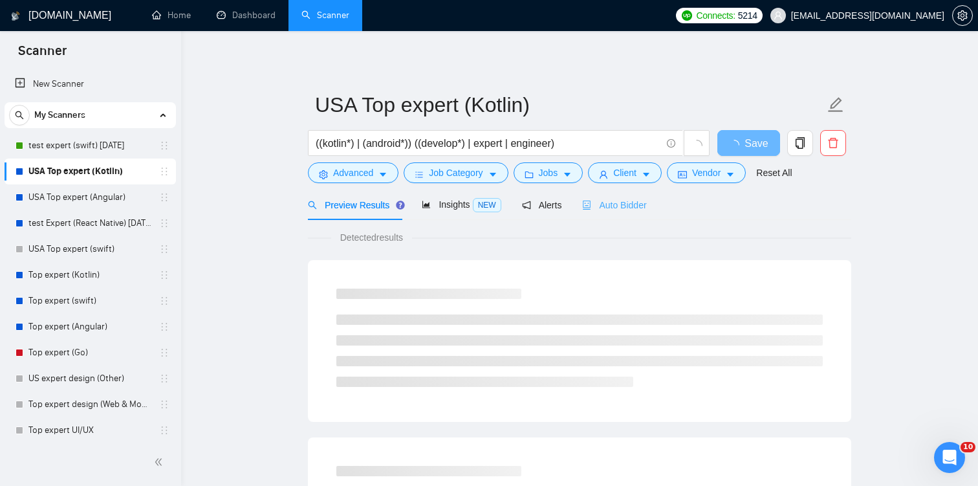
click at [617, 213] on div "Auto Bidder" at bounding box center [614, 205] width 64 height 30
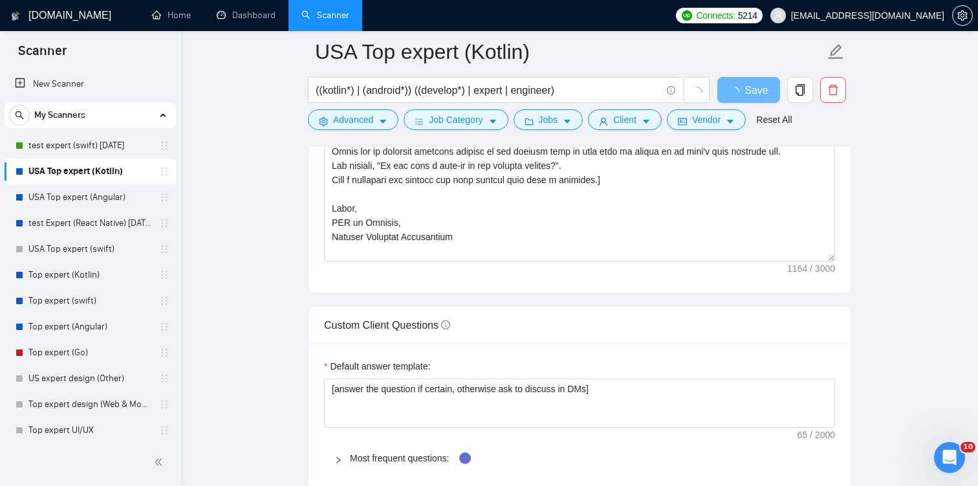
scroll to position [1520, 0]
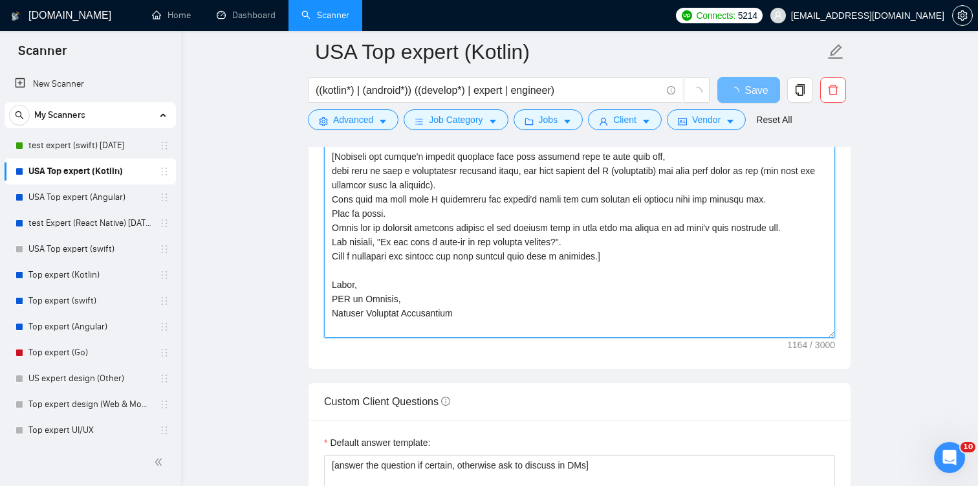
click at [331, 283] on textarea "Cover letter template:" at bounding box center [579, 192] width 511 height 291
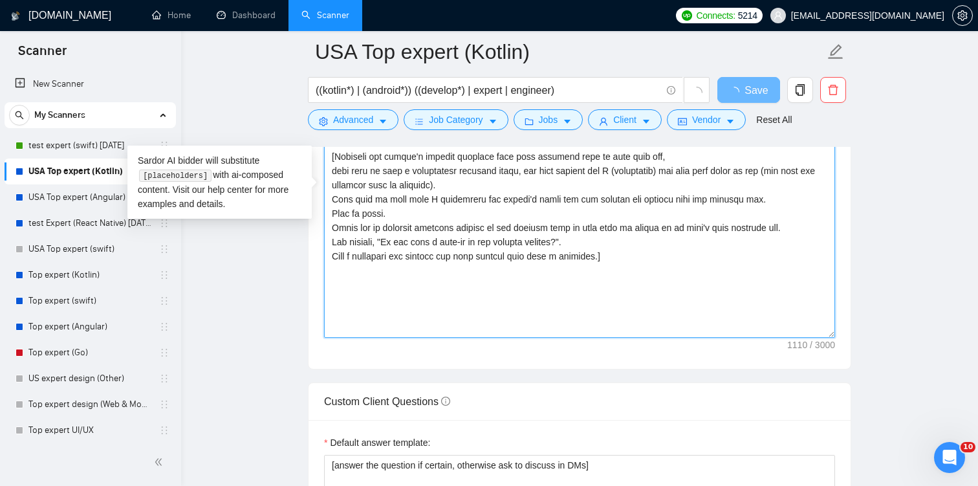
paste textarea "Denys, CEO of Applefy, Premium Software Development"
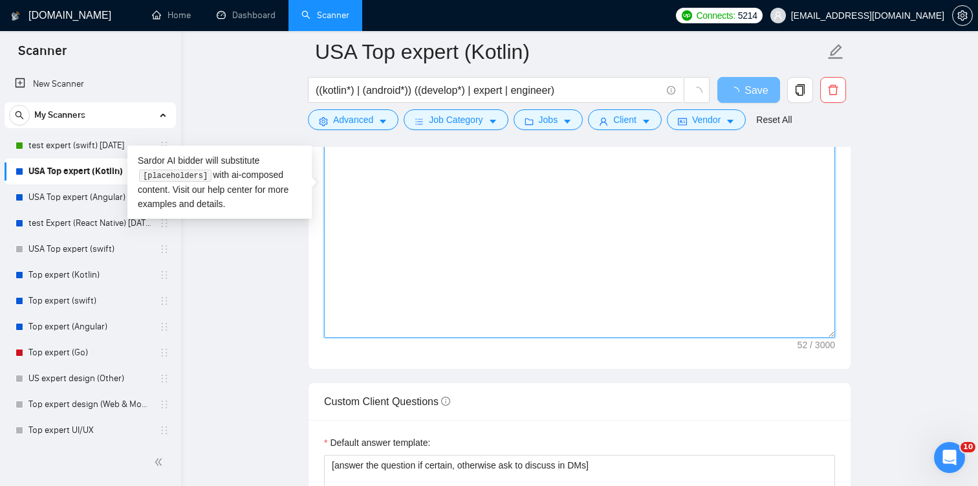
paste textarea "[random emoji] [Start with a short, warm greeting using the client’s name or co…"
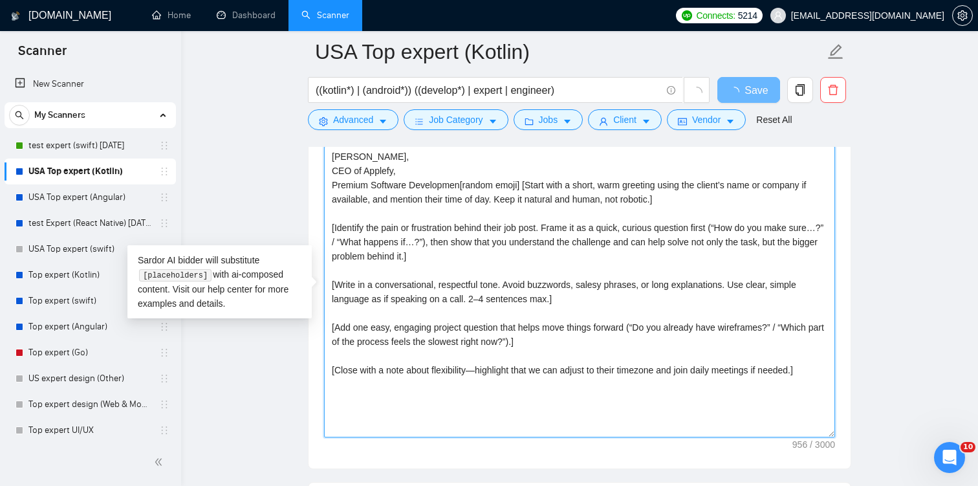
scroll to position [1391, 0]
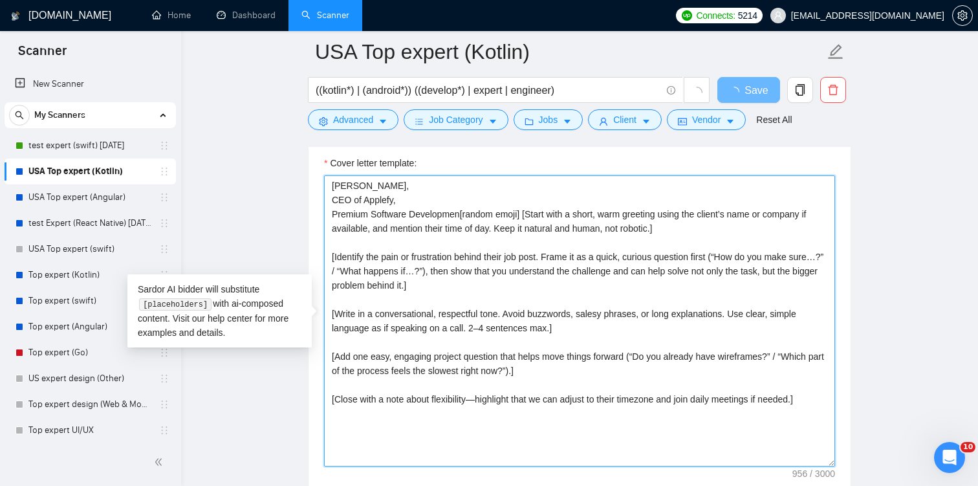
click at [464, 213] on textarea "[PERSON_NAME], CEO of Applefy, Premium Software Developmen[random emoji] [Start…" at bounding box center [579, 320] width 511 height 291
type textarea "[random emoji] [Start with a short, warm greeting using the client’s name or co…"
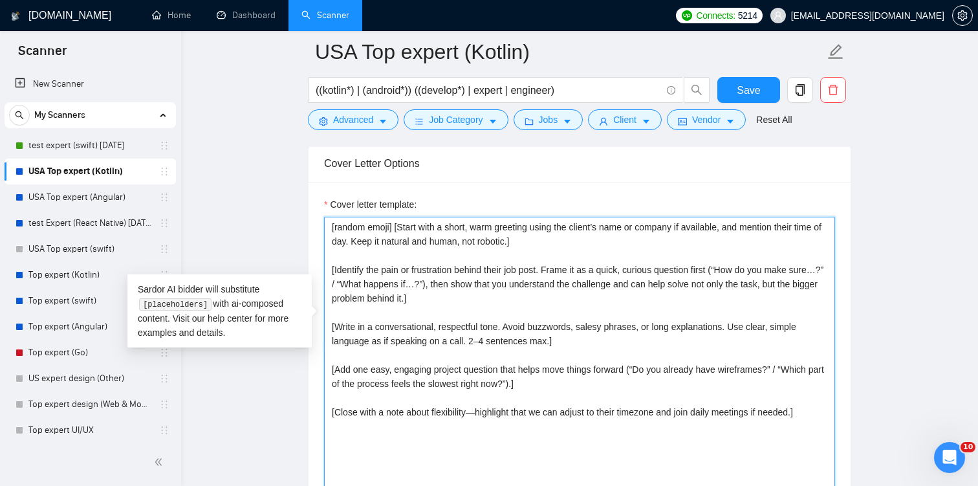
type textarea "[random emoji] [Start with a short, warm greeting using the client’s name or co…"
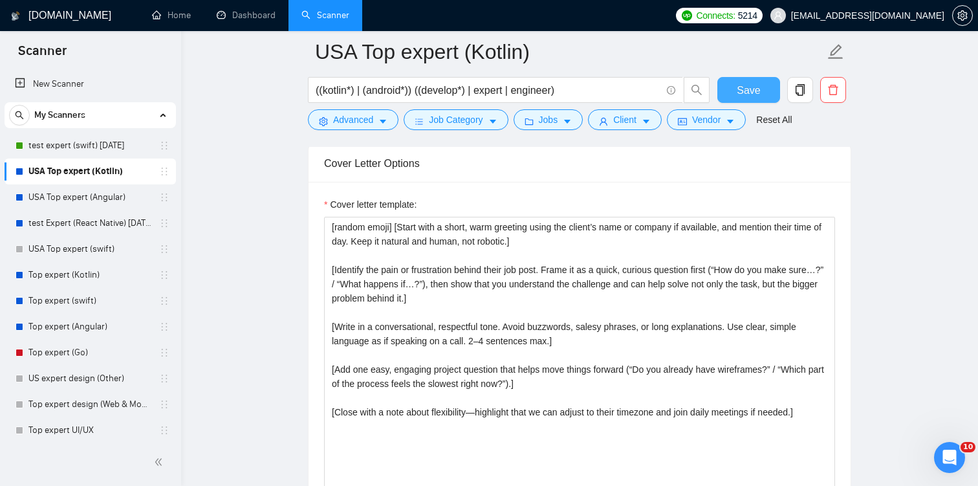
click at [750, 95] on span "Save" at bounding box center [748, 90] width 23 height 16
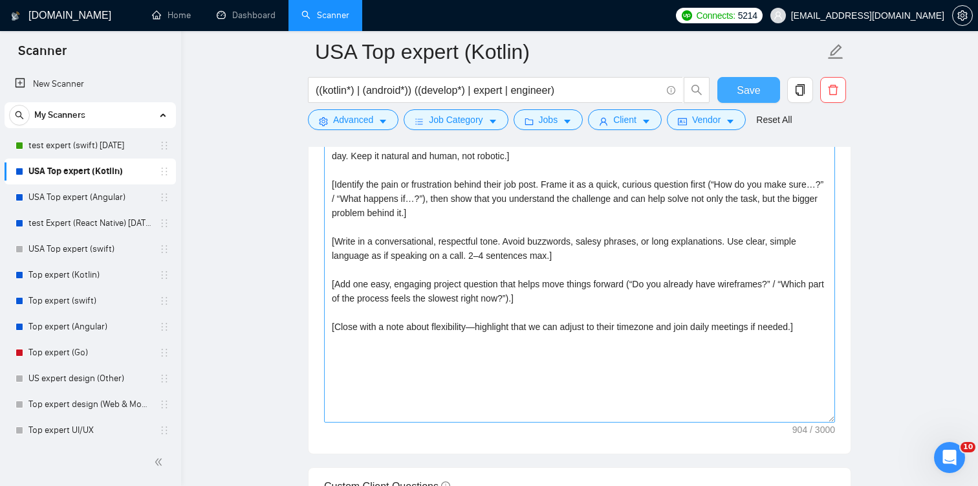
scroll to position [1501, 0]
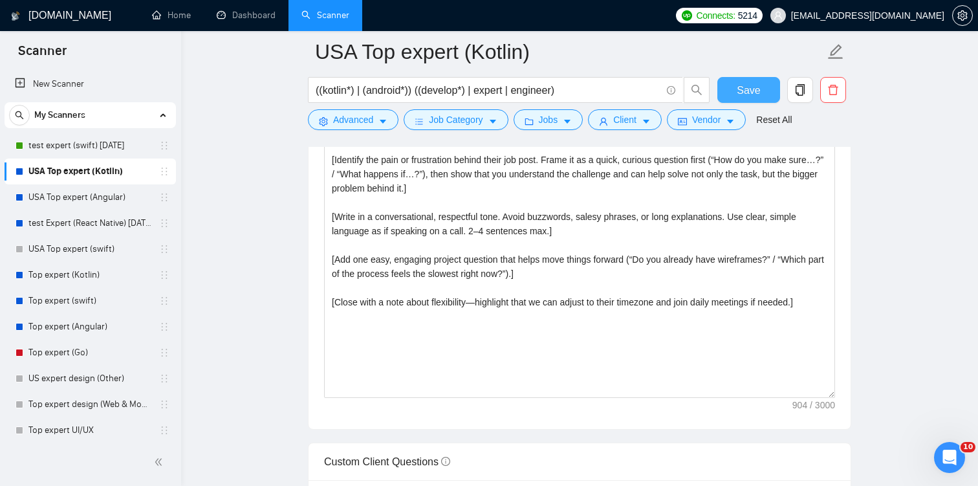
click at [736, 88] on button "Save" at bounding box center [749, 90] width 63 height 26
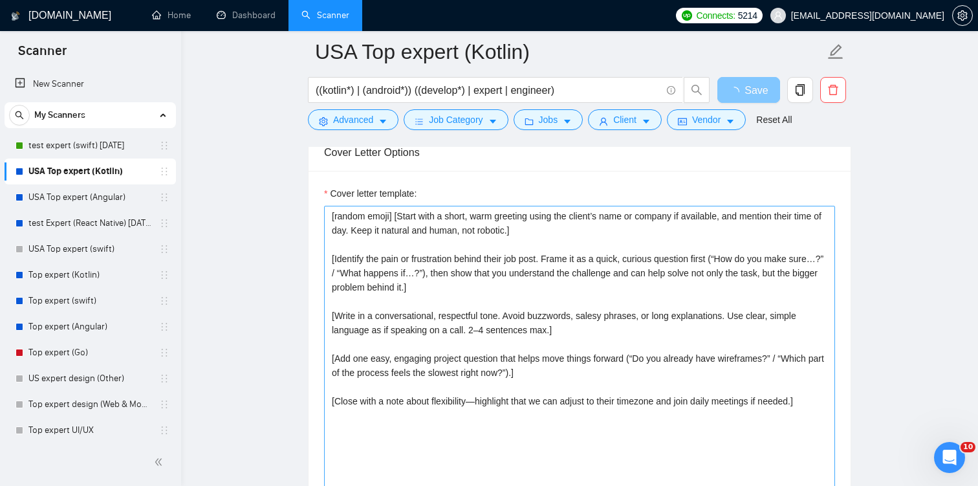
scroll to position [1398, 0]
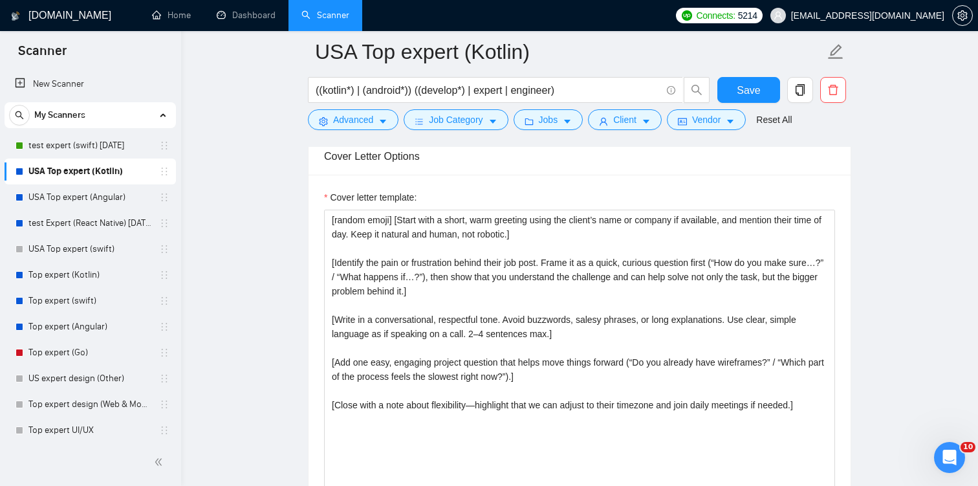
drag, startPoint x: 80, startPoint y: 148, endPoint x: 110, endPoint y: 158, distance: 31.9
click at [80, 148] on link "test expert (swift) [DATE]" at bounding box center [89, 146] width 123 height 26
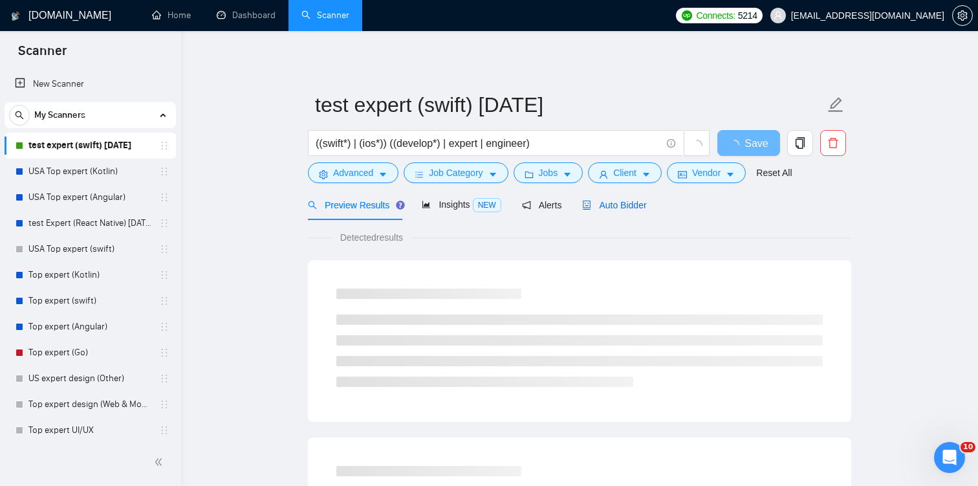
click at [591, 204] on icon "robot" at bounding box center [588, 205] width 8 height 9
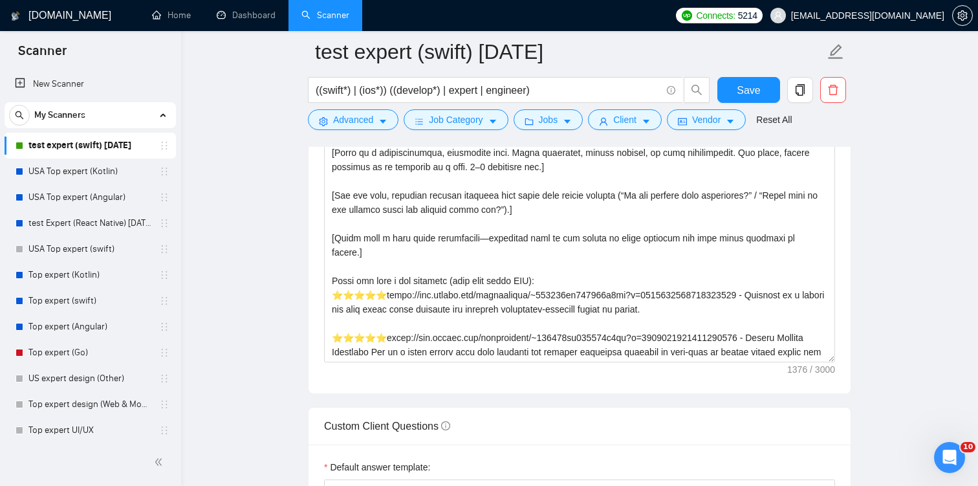
scroll to position [1562, 0]
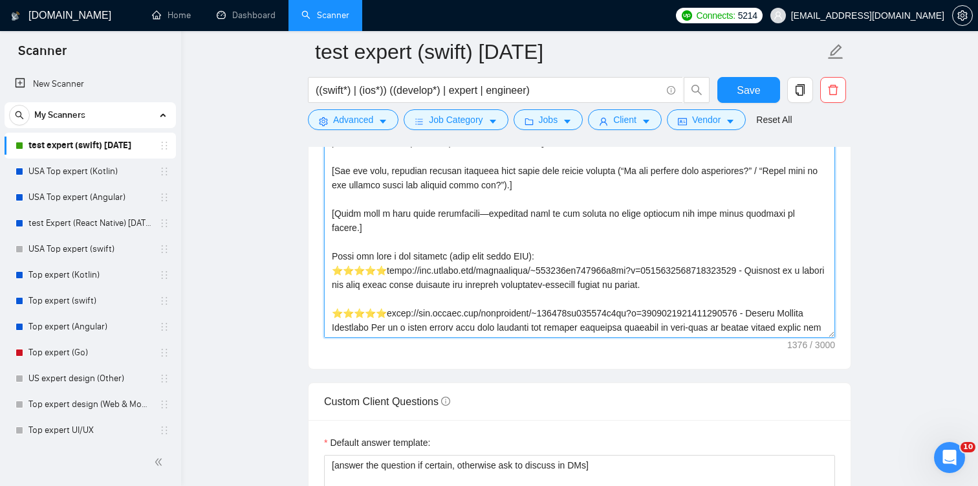
click at [330, 239] on textarea "Cover letter template:" at bounding box center [579, 192] width 511 height 291
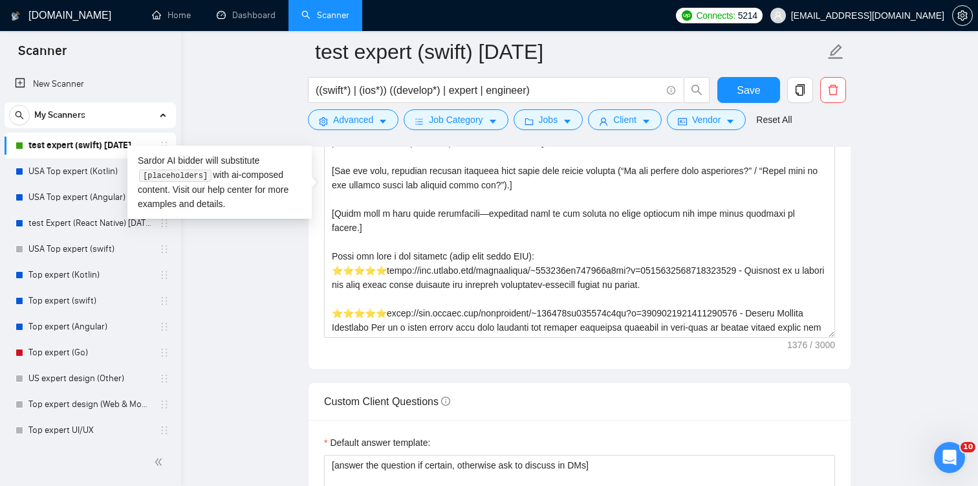
click at [910, 219] on main "test expert (swift) [DATE] ((swift*) | (ios*)) ((develop*) | expert | engineer)…" at bounding box center [580, 372] width 756 height 3764
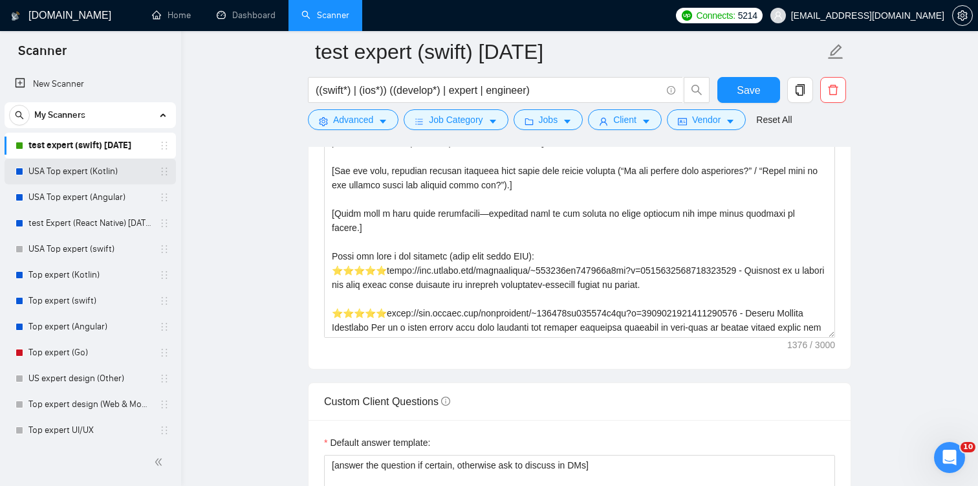
click at [44, 169] on link "USA Top expert (Kotlin)" at bounding box center [89, 172] width 123 height 26
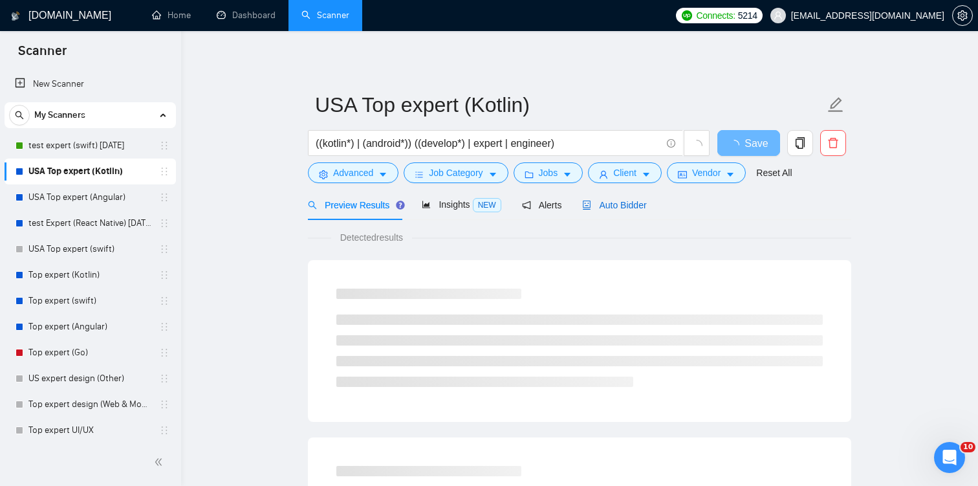
click at [610, 205] on span "Auto Bidder" at bounding box center [614, 205] width 64 height 10
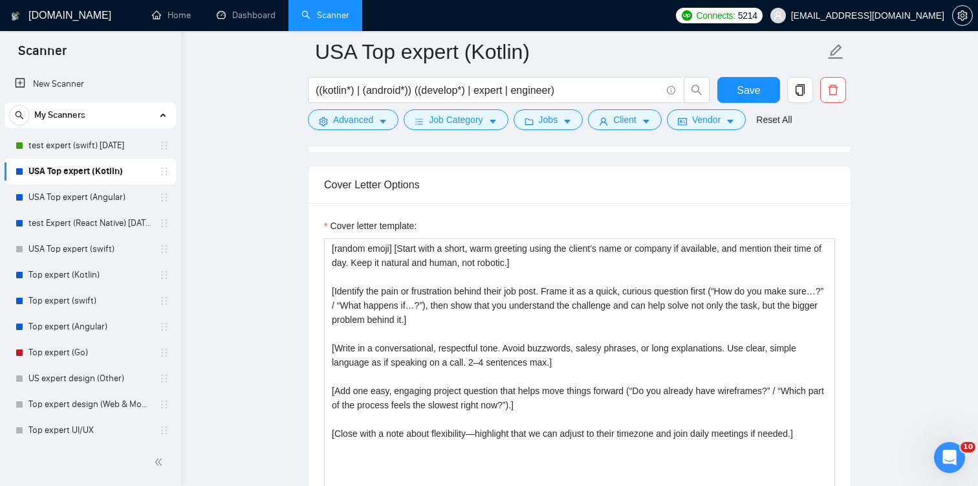
scroll to position [1387, 0]
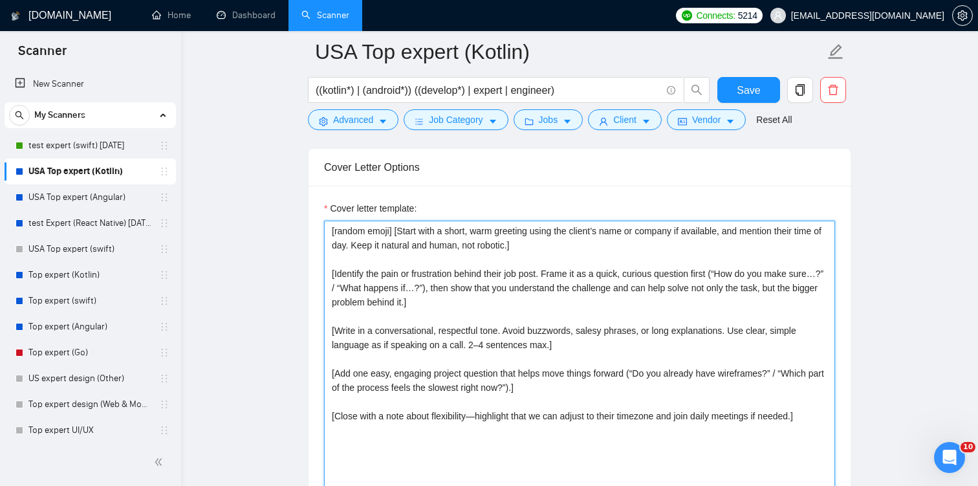
click at [542, 425] on textarea "[random emoji] [Start with a short, warm greeting using the client’s name or co…" at bounding box center [579, 366] width 511 height 291
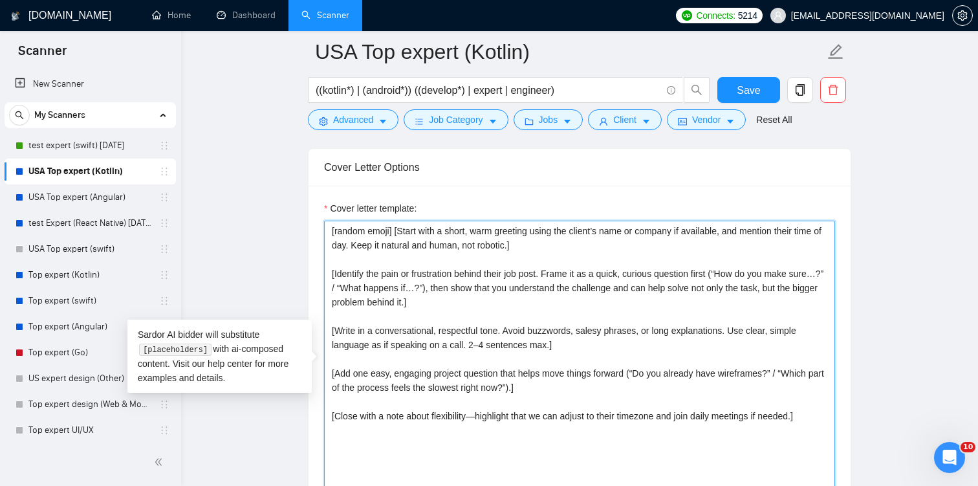
paste textarea "These are just a few examples (many more under NDA): ⭐⭐⭐⭐⭐[URL][DOMAIN_NAME] - …"
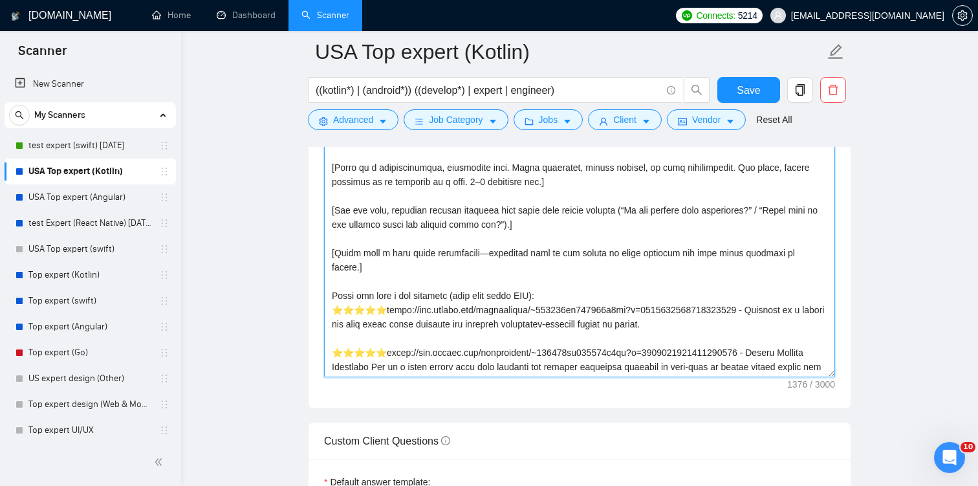
scroll to position [1523, 0]
type textarea "[loremi dolor] [Sitam cons a elits, doei temporin utlab etd magnaa’e admi ve qu…"
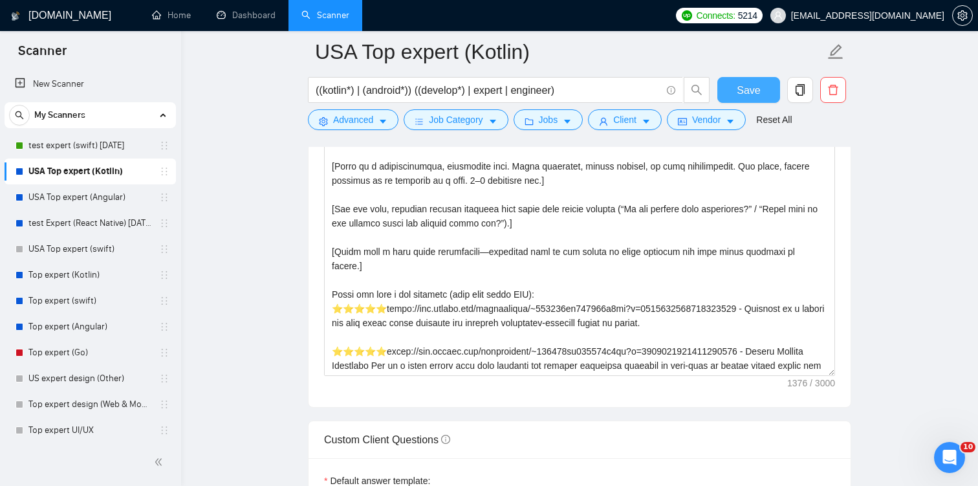
click at [755, 91] on span "Save" at bounding box center [748, 90] width 23 height 16
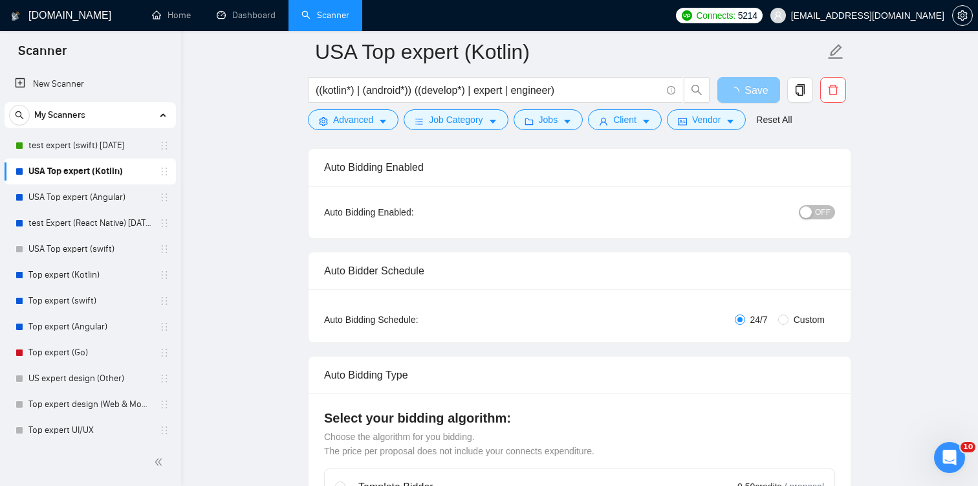
scroll to position [0, 0]
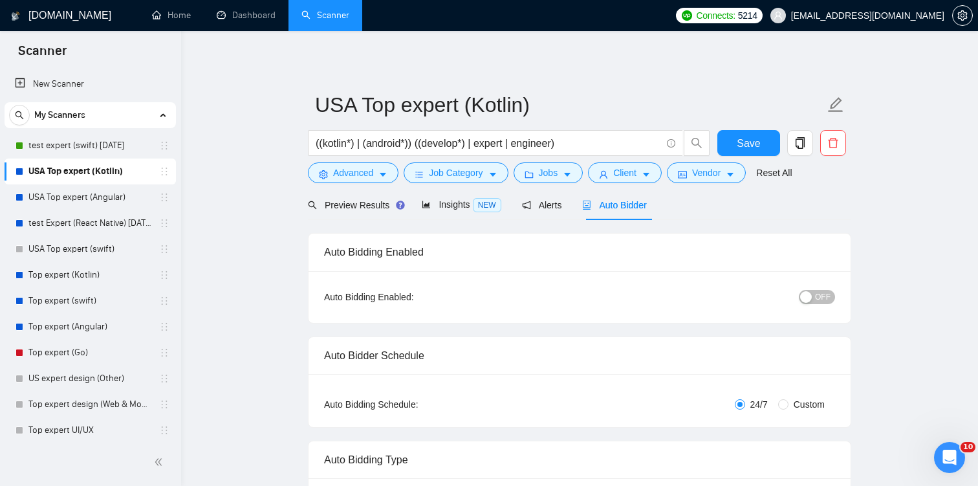
click at [818, 292] on span "OFF" at bounding box center [823, 297] width 16 height 14
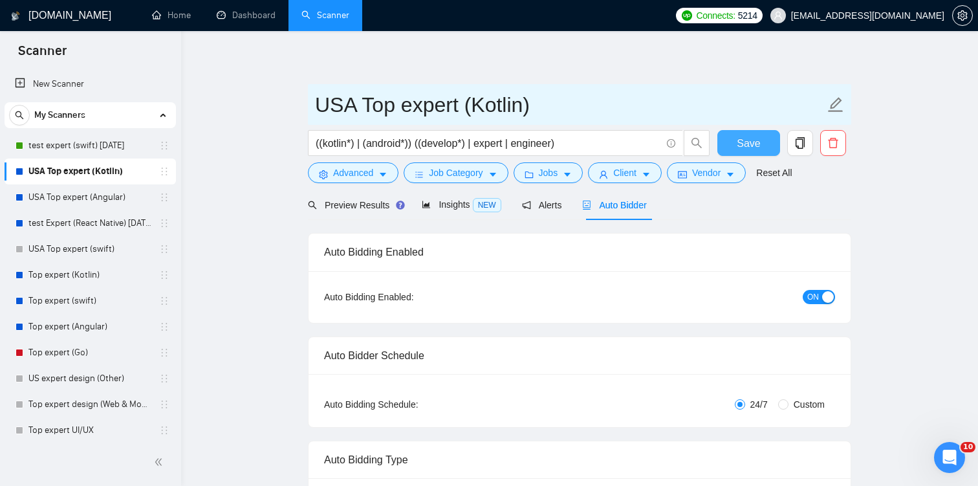
click at [751, 145] on span "Save" at bounding box center [748, 143] width 23 height 16
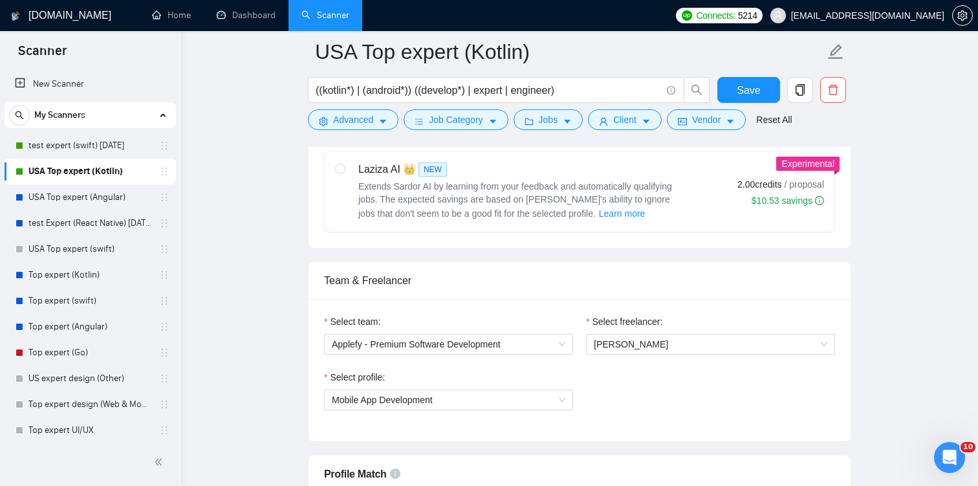
scroll to position [542, 0]
